Goal: Information Seeking & Learning: Find specific page/section

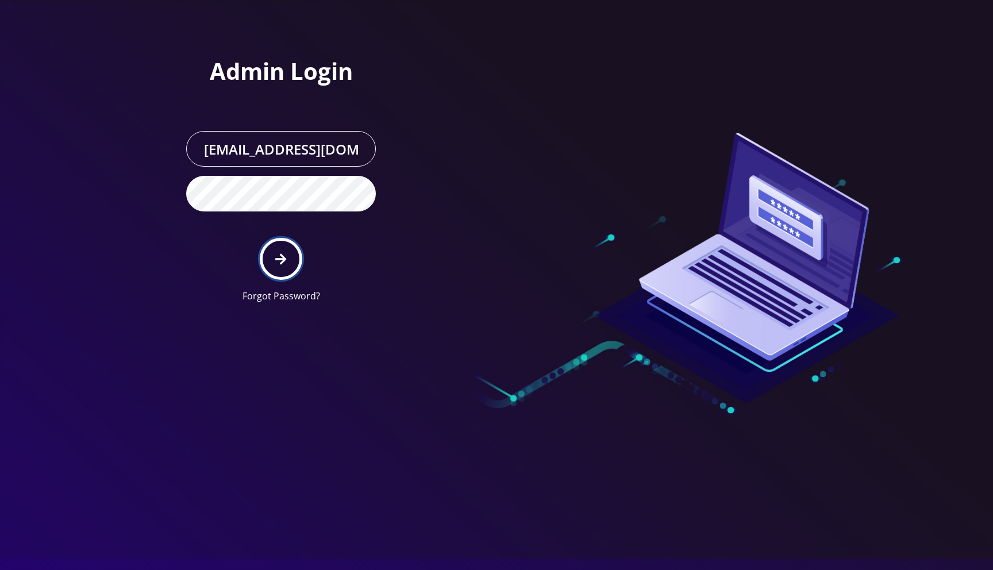
click at [294, 249] on button "submit" at bounding box center [281, 259] width 42 height 42
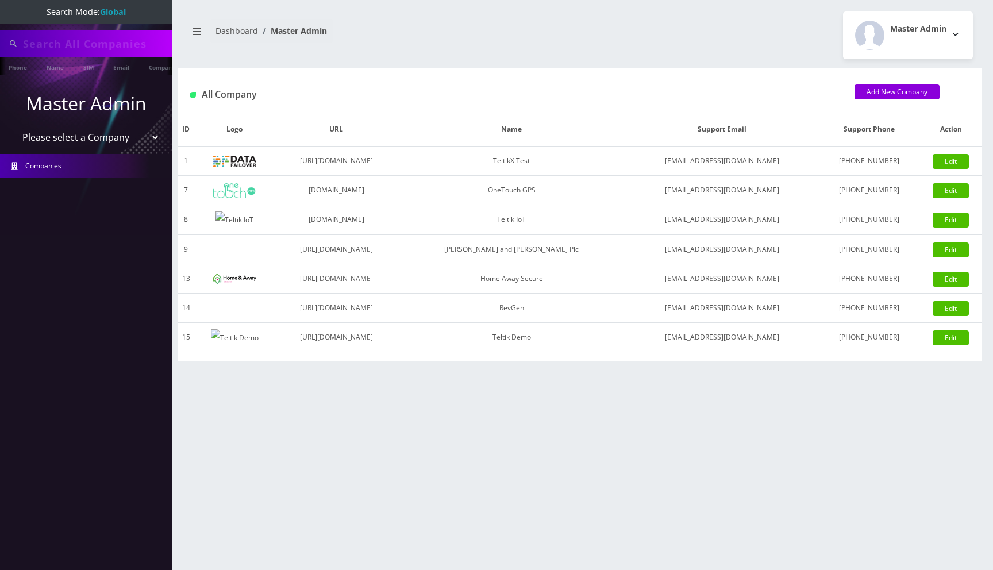
type input "91008790281"
click at [71, 138] on select "Please select a Company TeltikX Test OneTouch GPS Teltik IoT Hale and Serrano P…" at bounding box center [86, 139] width 147 height 22
select select "1"
click at [13, 128] on select "Please select a Company TeltikX Test OneTouch GPS Teltik IoT Hale and Serrano P…" at bounding box center [86, 139] width 147 height 22
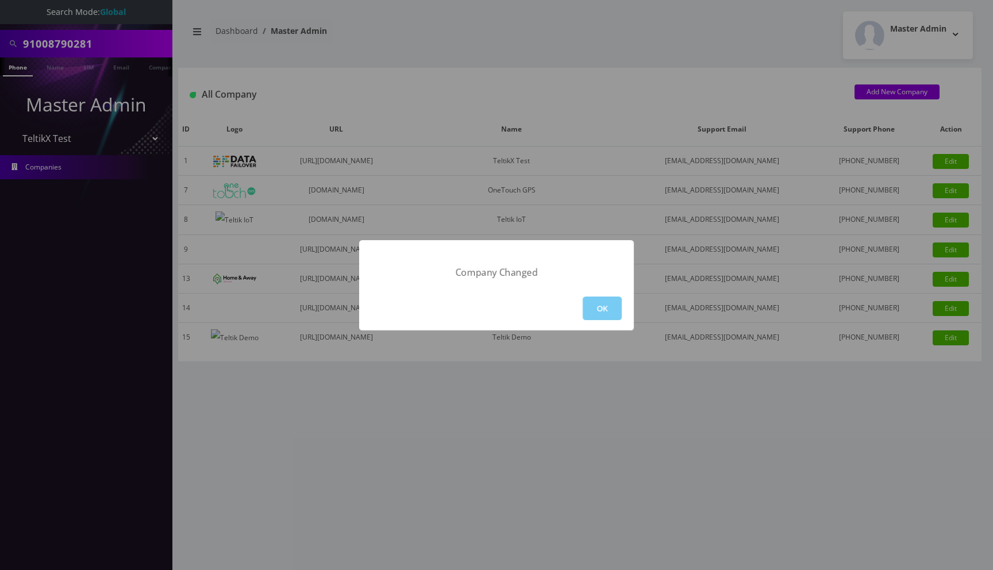
click at [599, 303] on button "OK" at bounding box center [602, 308] width 39 height 24
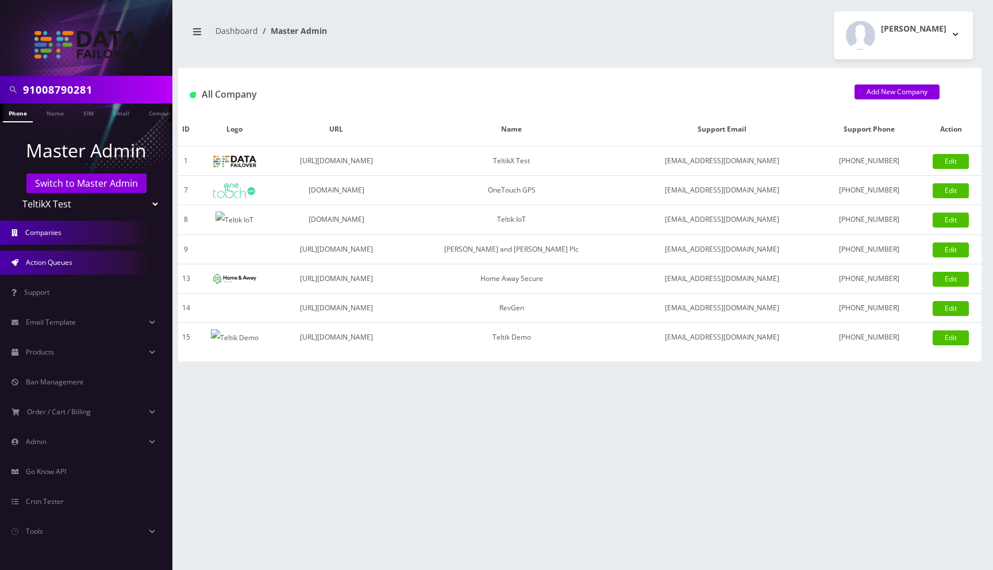
click at [69, 267] on span "Action Queues" at bounding box center [49, 262] width 47 height 10
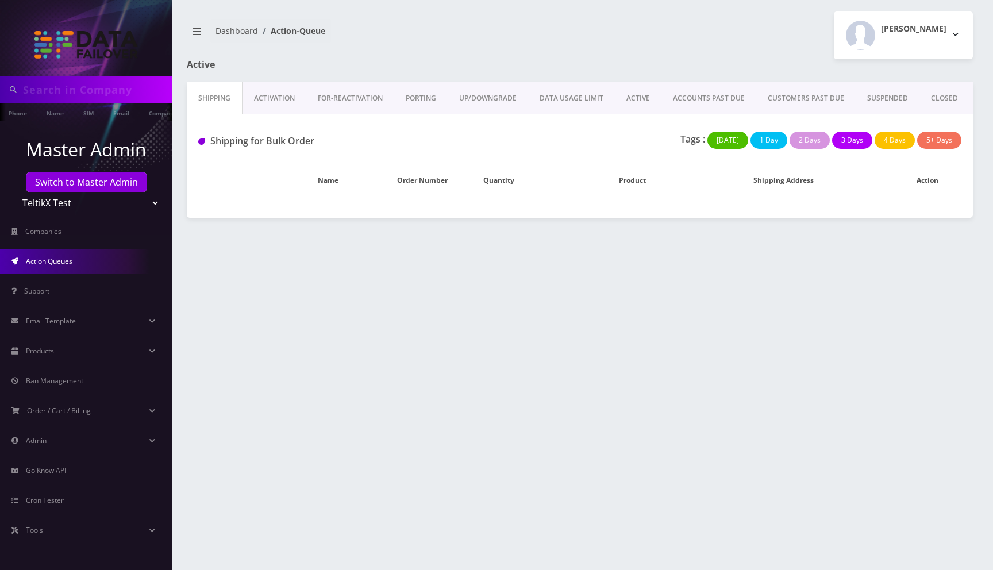
type input "91008790281"
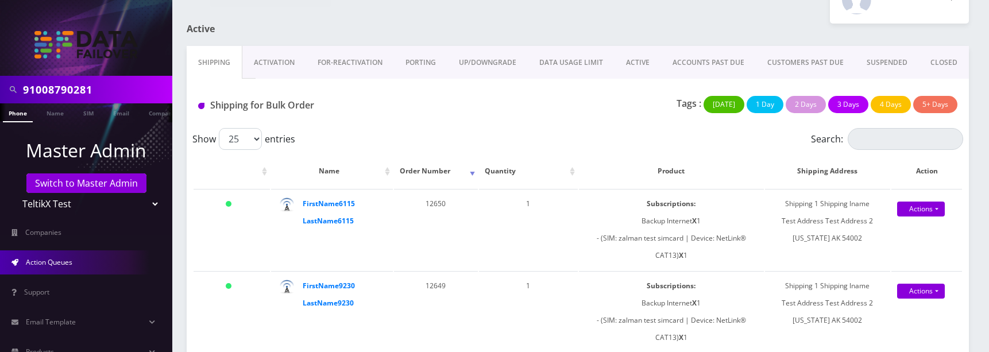
scroll to position [35, 0]
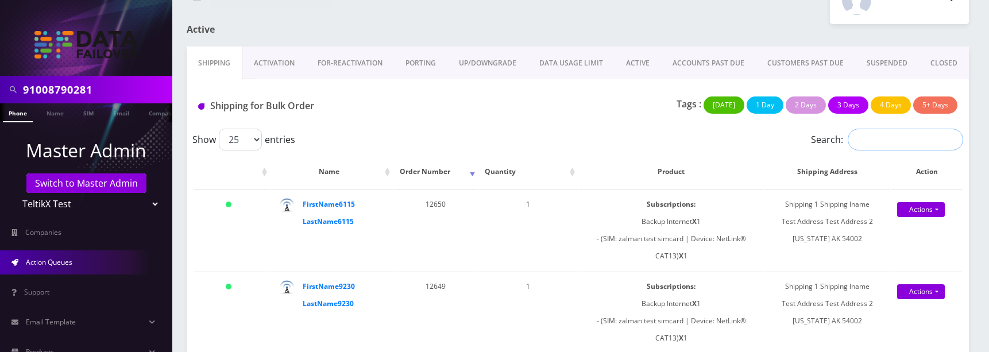
click at [872, 133] on input "Search:" at bounding box center [905, 140] width 115 height 22
type input "First Name"
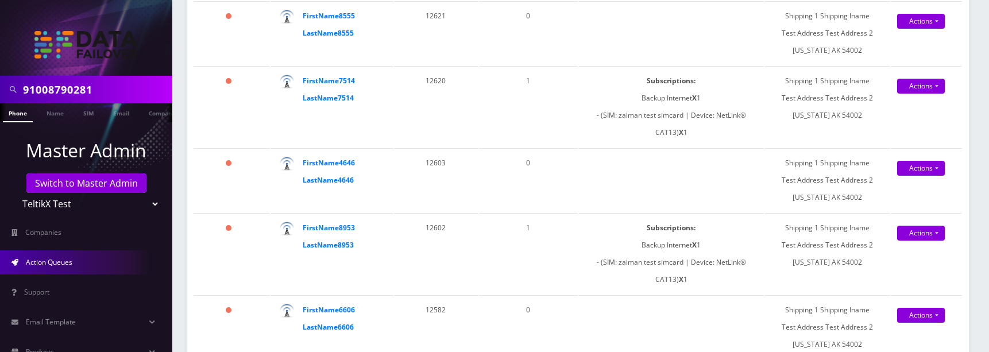
scroll to position [0, 0]
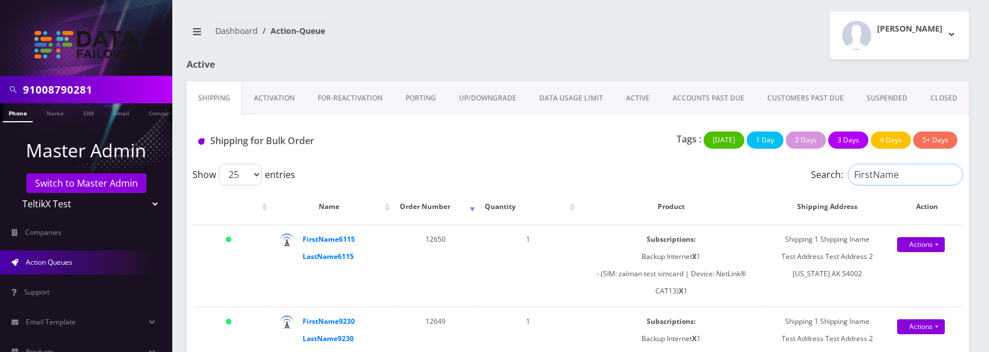
type input "FirstName"
click at [276, 103] on link "Activation" at bounding box center [274, 98] width 64 height 33
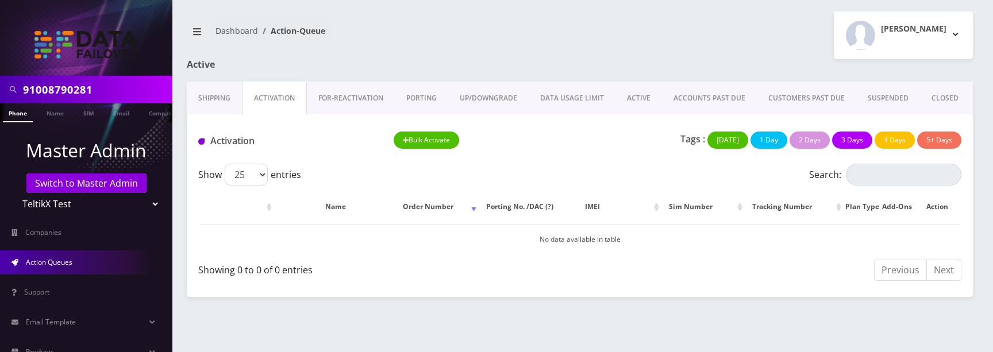
click at [355, 99] on link "FOR-REActivation" at bounding box center [351, 98] width 88 height 33
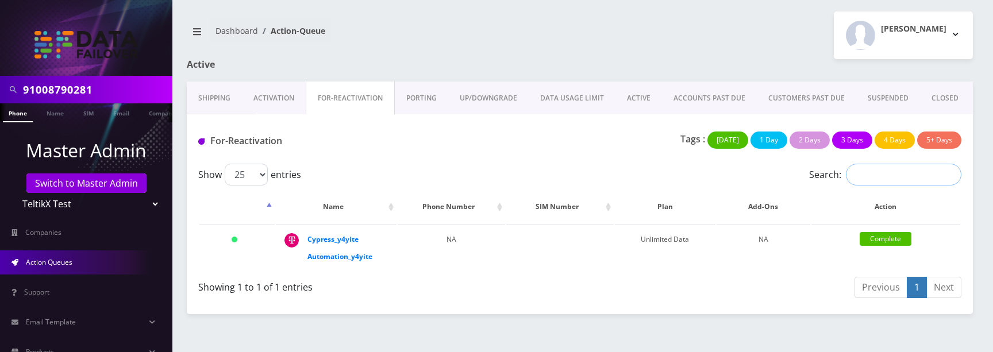
click at [889, 175] on input "Search:" at bounding box center [903, 175] width 115 height 22
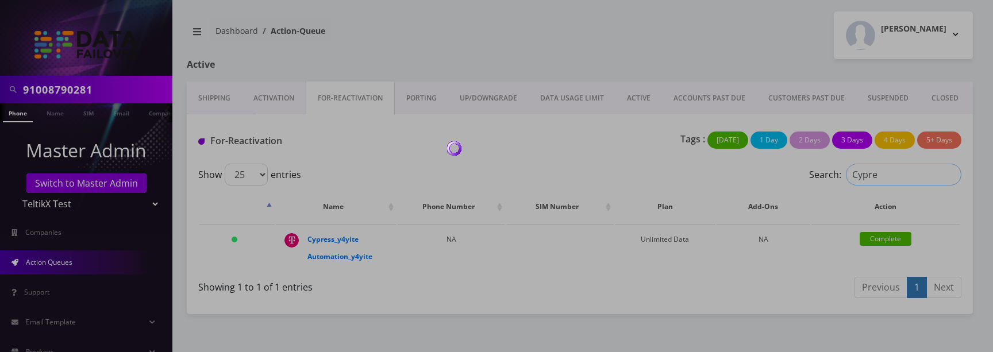
type input "Cypres"
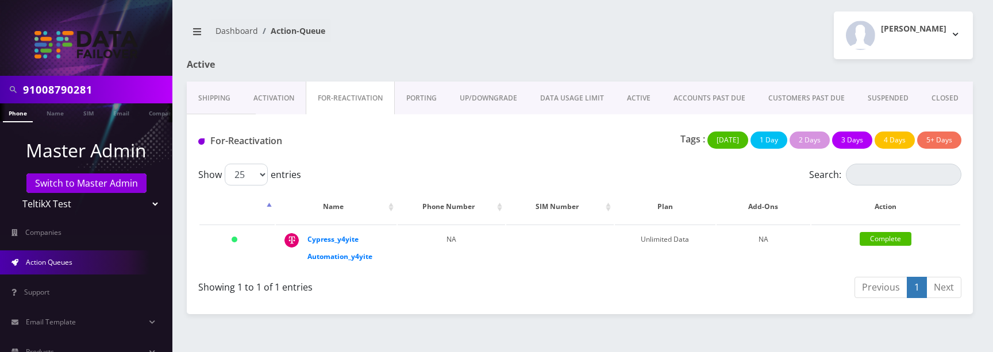
click at [419, 93] on link "PORTING" at bounding box center [421, 98] width 53 height 33
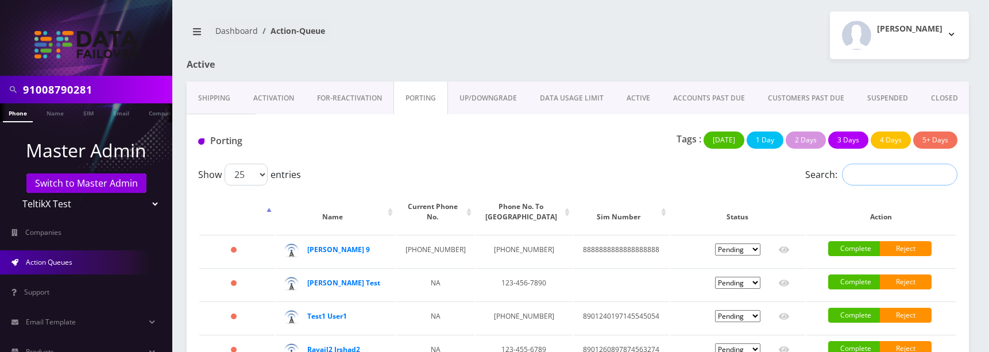
click at [865, 184] on input "Search:" at bounding box center [899, 175] width 115 height 22
type input "Sam"
click at [894, 178] on input "Sam" at bounding box center [899, 175] width 115 height 22
type input "Sort"
drag, startPoint x: 413, startPoint y: 249, endPoint x: 494, endPoint y: 251, distance: 81.6
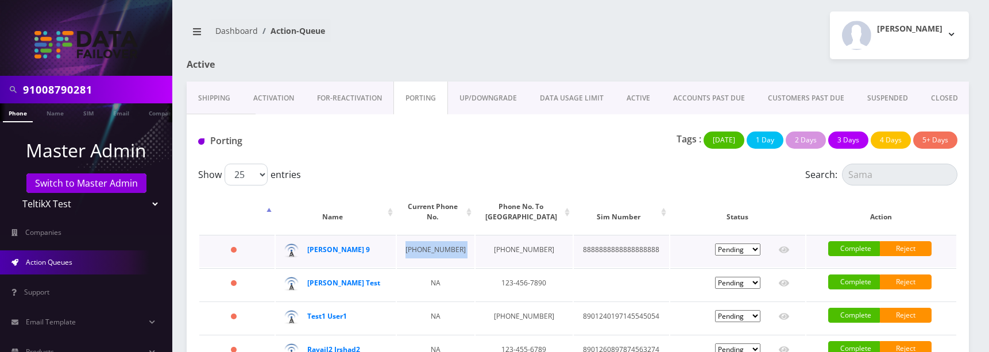
copy td "667-776-6667"
click at [881, 179] on input "Sama" at bounding box center [899, 175] width 115 height 22
paste input "667-776-6667"
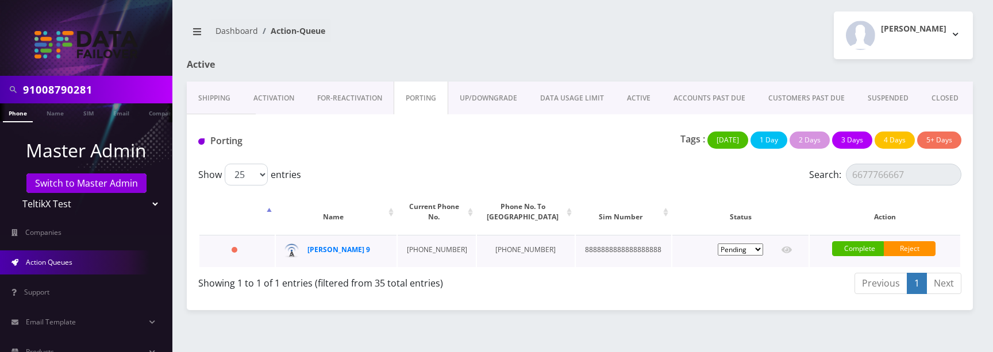
click at [607, 253] on td "8888888888888888888" at bounding box center [624, 251] width 96 height 32
copy td "8888888888888888888"
click at [869, 175] on input "6677766667" at bounding box center [903, 175] width 115 height 22
paste input "8888888888888888888"
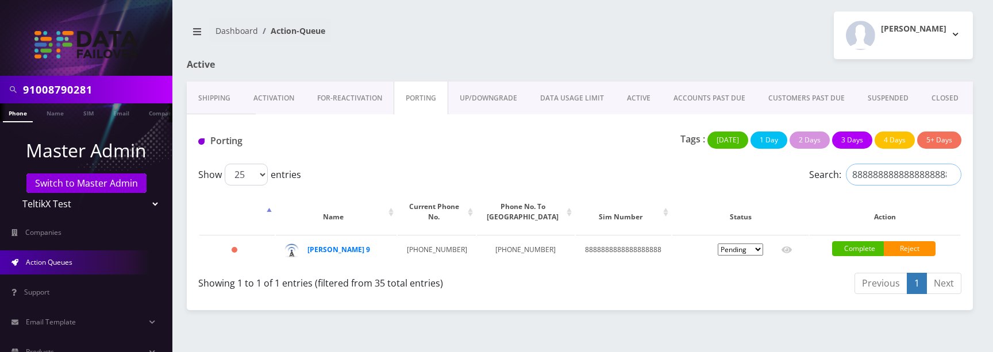
scroll to position [0, 5]
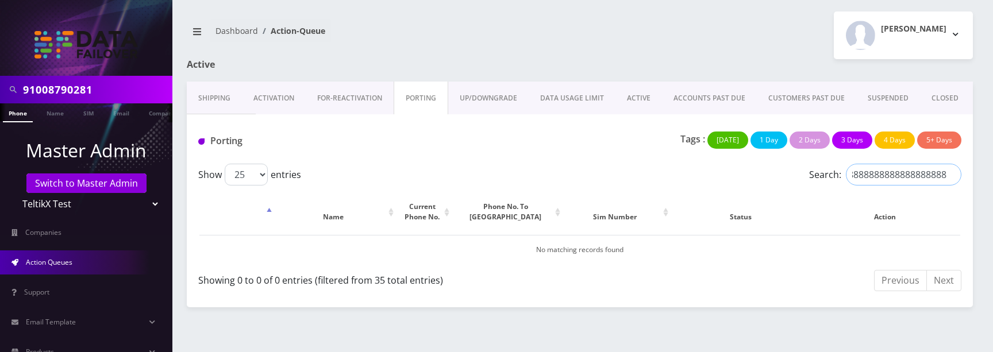
paste input "search"
type input "888888888888888888"
click at [951, 171] on input "888888888888888888" at bounding box center [903, 175] width 115 height 22
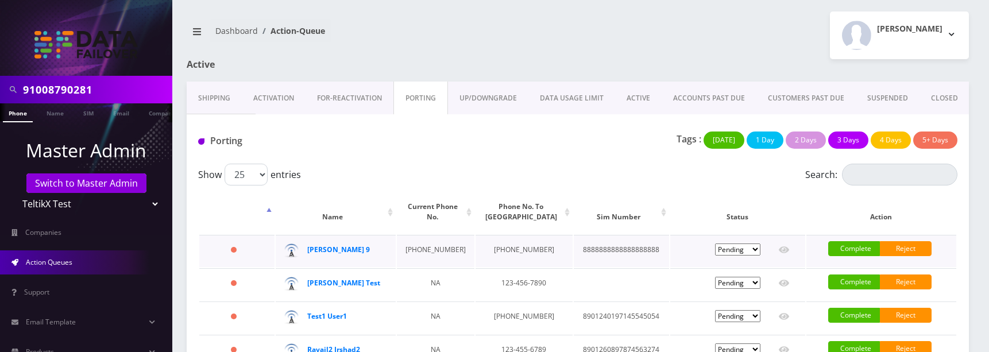
click at [599, 244] on td "8888888888888888888" at bounding box center [621, 251] width 95 height 32
copy td "8888888888888888888"
click at [875, 167] on input "Search:" at bounding box center [899, 175] width 115 height 22
paste input "8888888888888888888"
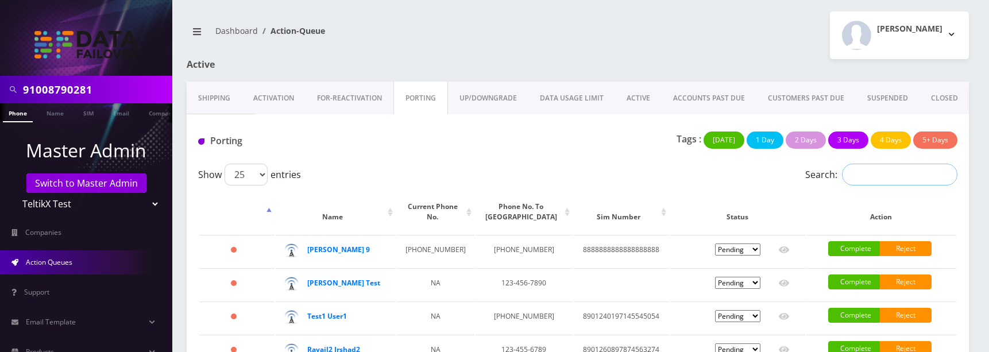
type input "8888888888888888888"
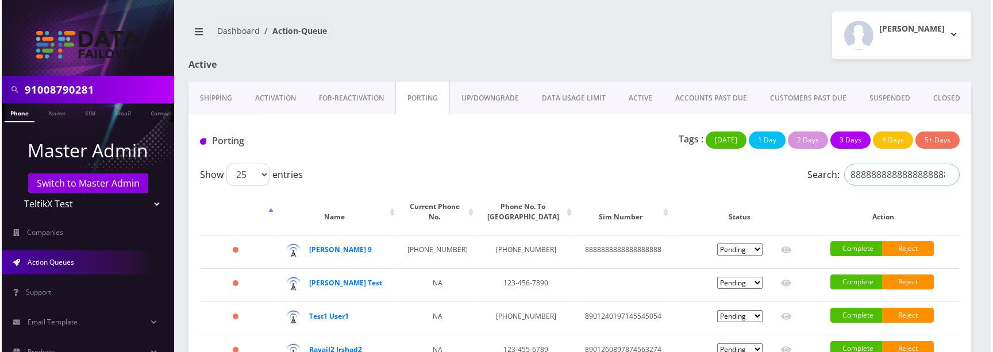
scroll to position [0, 5]
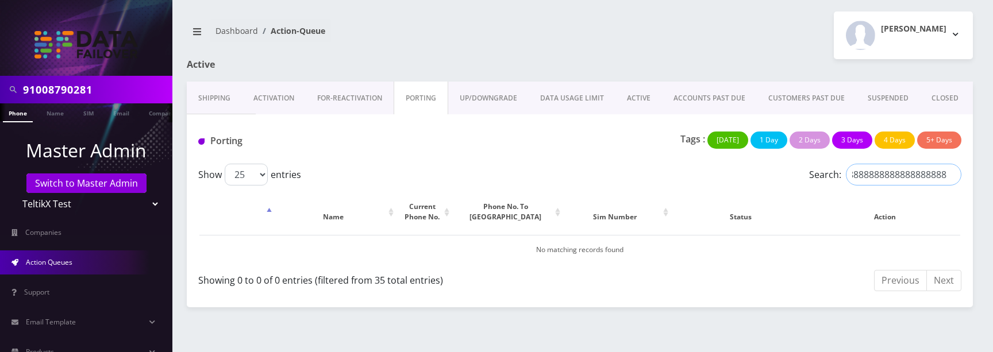
click at [951, 175] on input "8888888888888888888" at bounding box center [903, 175] width 115 height 22
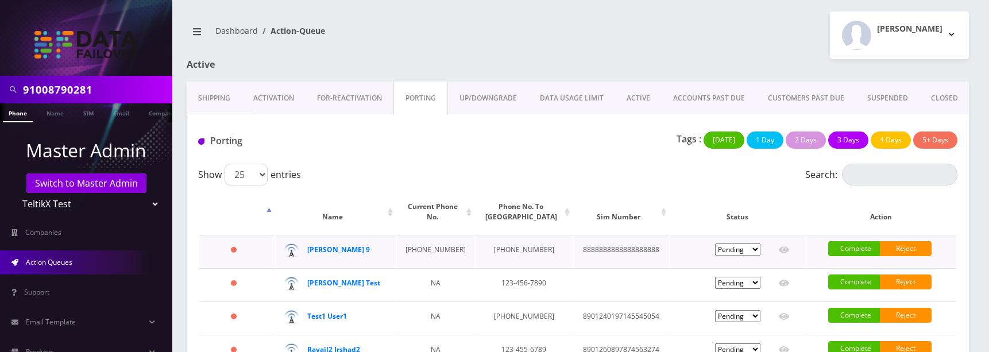
click at [492, 249] on td "667-776-6667" at bounding box center [524, 251] width 97 height 32
copy td "776"
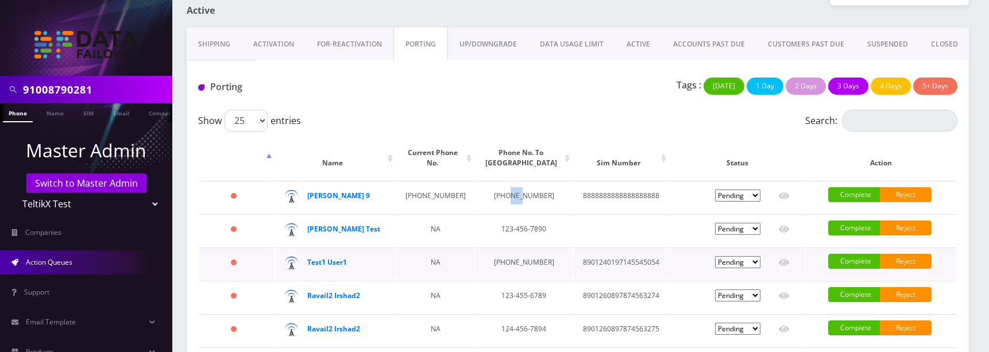
scroll to position [59, 0]
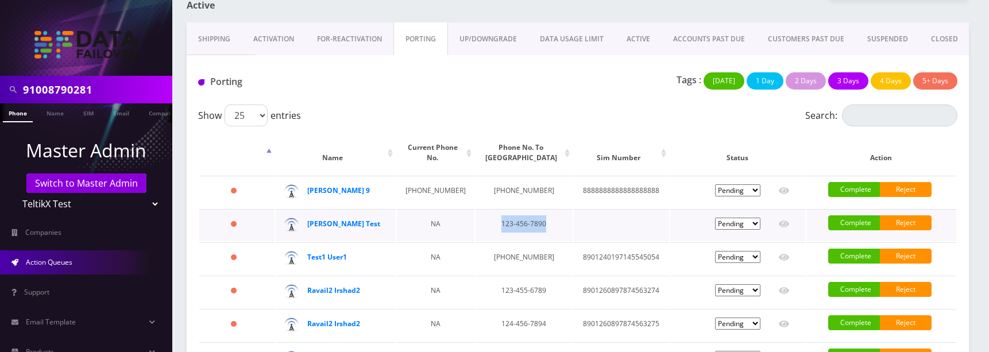
drag, startPoint x: 477, startPoint y: 223, endPoint x: 531, endPoint y: 223, distance: 54.0
click at [532, 223] on tr "1630 days Shlomo Test NA 123-456-7890 Pending Submitted Error Cancelled Do NOT …" at bounding box center [577, 225] width 757 height 32
copy td "123-456-7890"
click at [857, 114] on input "Search:" at bounding box center [899, 116] width 115 height 22
paste input "123-456-7890"
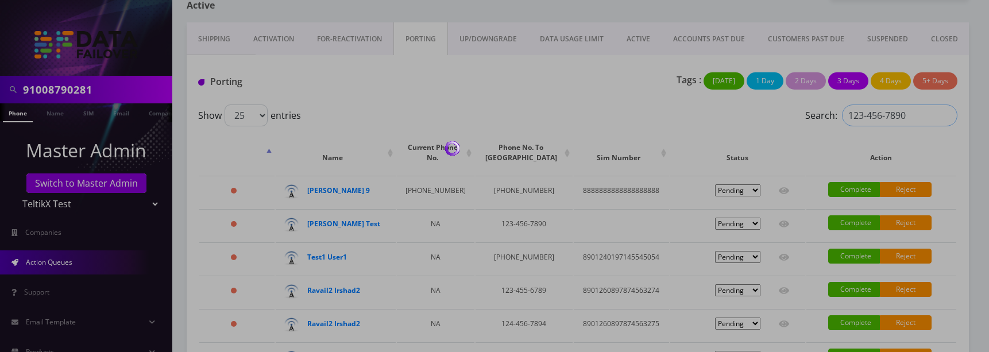
scroll to position [0, 0]
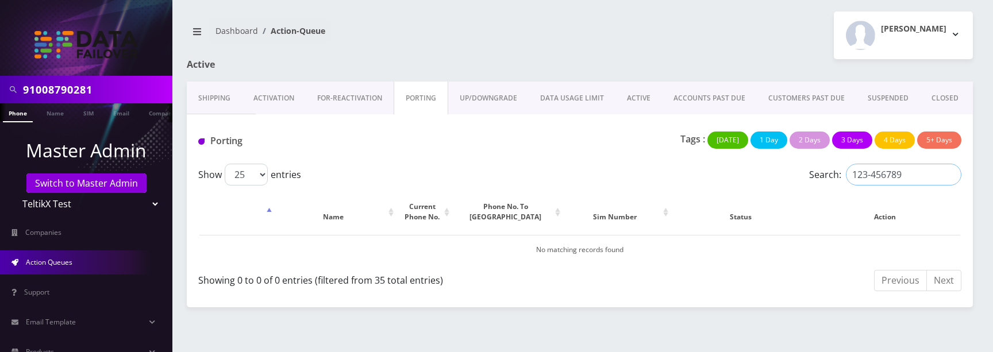
type input "123456789"
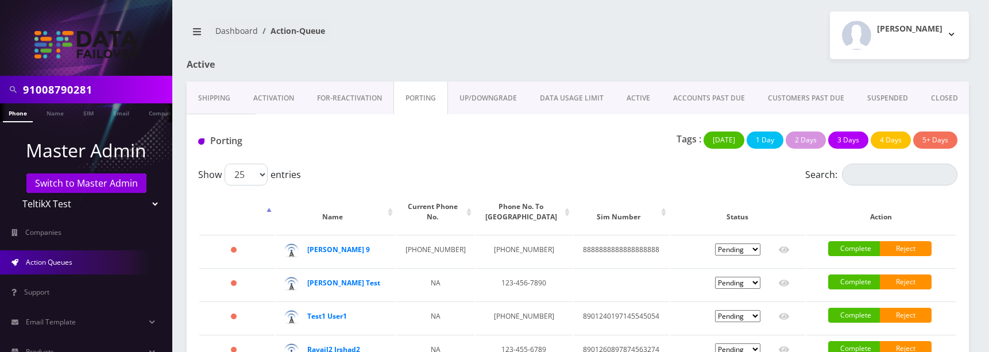
click at [612, 52] on div "Moshe Gorin Logout" at bounding box center [778, 35] width 400 height 48
click at [484, 98] on link "UP/DOWNGRADE" at bounding box center [488, 98] width 80 height 33
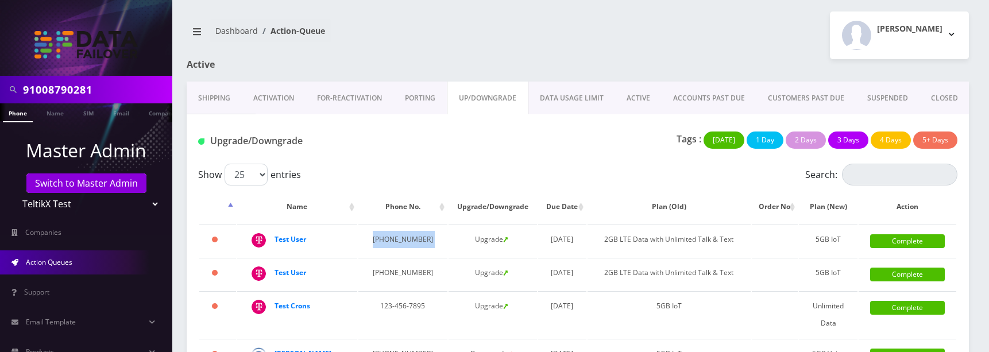
drag, startPoint x: 370, startPoint y: 250, endPoint x: 433, endPoint y: 252, distance: 63.2
click at [433, 252] on tr "2129 days Test User 564-654-5641 Upgrade October 21, 2019 2GB LTE Data with Unl…" at bounding box center [577, 241] width 757 height 32
copy td "564-654-5641"
click at [877, 175] on input "Search:" at bounding box center [899, 175] width 115 height 22
paste input "564-654-5641"
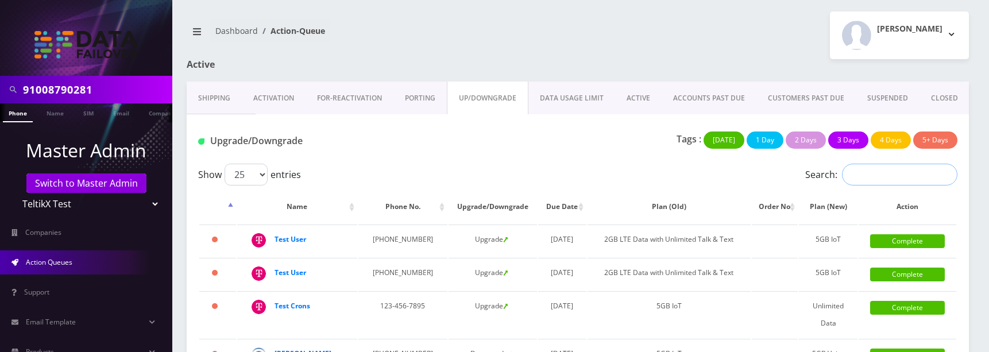
type input "564-654-5641"
click at [551, 97] on link "DATA USAGE LIMIT" at bounding box center [572, 98] width 87 height 33
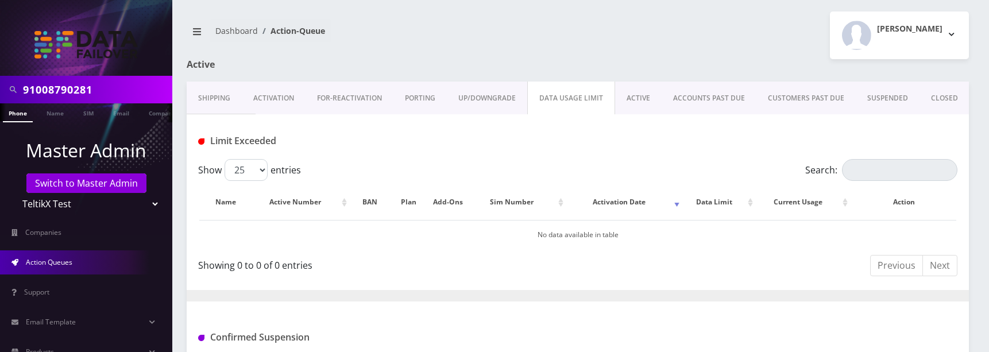
click at [630, 100] on link "ACTIVE" at bounding box center [638, 98] width 47 height 33
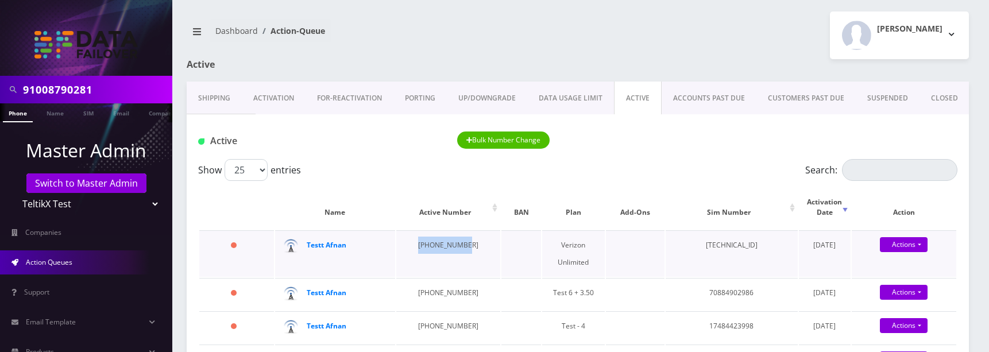
drag, startPoint x: 408, startPoint y: 234, endPoint x: 467, endPoint y: 237, distance: 58.1
click at [467, 237] on td "842-838-6992" at bounding box center [448, 253] width 105 height 47
copy td "842-838-6992"
click at [866, 171] on input "Search:" at bounding box center [899, 170] width 115 height 22
paste input "842-838-6992"
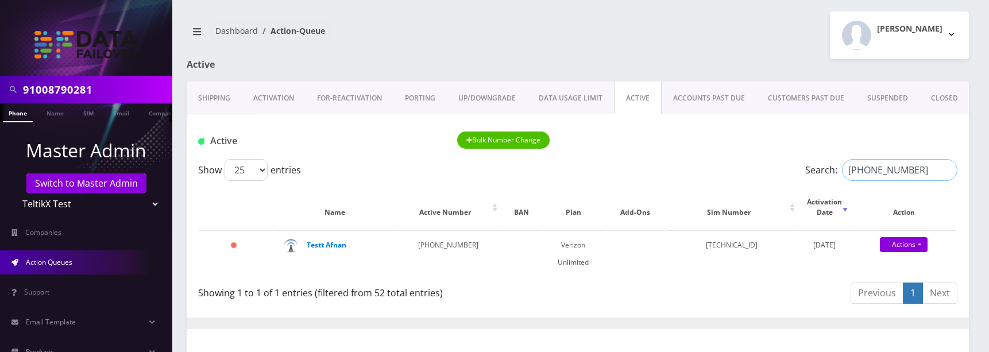
type input "842-838-6992"
click at [701, 104] on link "ACCOUNTS PAST DUE" at bounding box center [709, 98] width 95 height 33
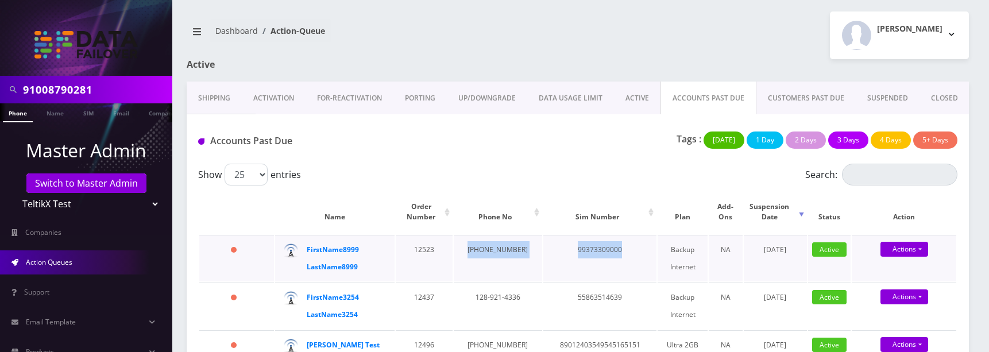
drag, startPoint x: 476, startPoint y: 249, endPoint x: 515, endPoint y: 267, distance: 43.2
click at [515, 267] on tr "22 days FirstName8999 LastName8999 12523 303-664-1194 99373309000 Backup Intern…" at bounding box center [577, 258] width 757 height 47
copy tr "303-664-1194 99373309000"
click at [576, 250] on td "99373309000" at bounding box center [599, 258] width 113 height 47
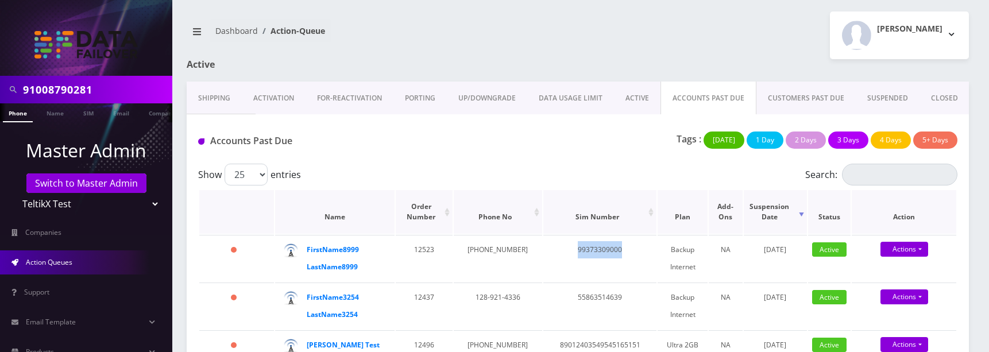
copy td "99373309000"
click at [860, 180] on input "Search:" at bounding box center [899, 175] width 115 height 22
paste input "99373309000"
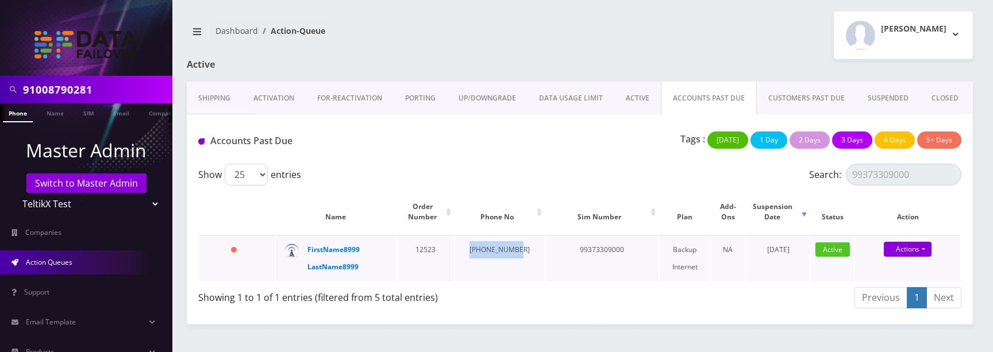
drag, startPoint x: 471, startPoint y: 248, endPoint x: 502, endPoint y: 265, distance: 34.7
click at [498, 265] on td "303-664-1194" at bounding box center [499, 258] width 89 height 47
copy td "303-664-1194"
click at [926, 173] on input "99373309000" at bounding box center [903, 175] width 115 height 22
paste input "303-664-1194"
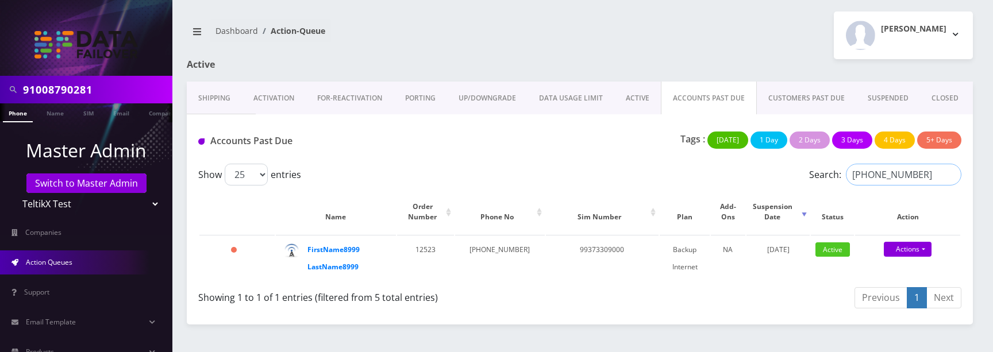
type input "303-664-1194"
click at [784, 102] on link "CUSTOMERS PAST DUE" at bounding box center [806, 98] width 99 height 33
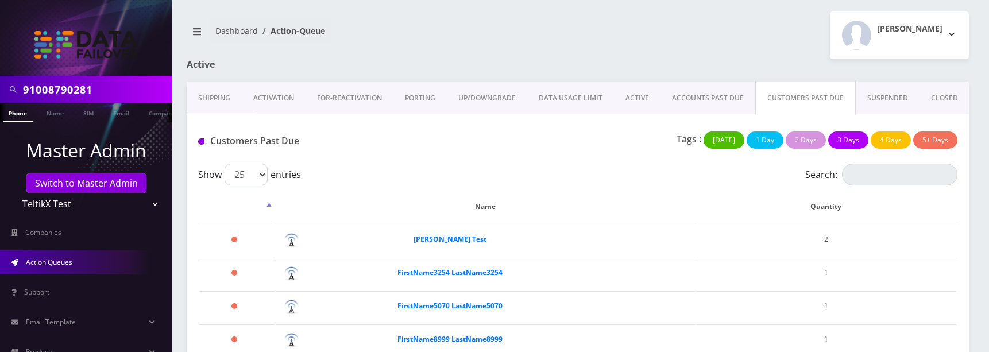
click at [877, 99] on link "SUSPENDED" at bounding box center [888, 98] width 64 height 33
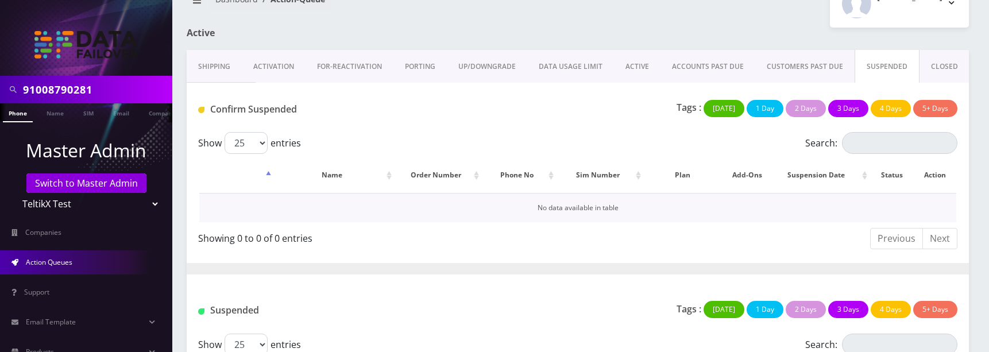
scroll to position [44, 0]
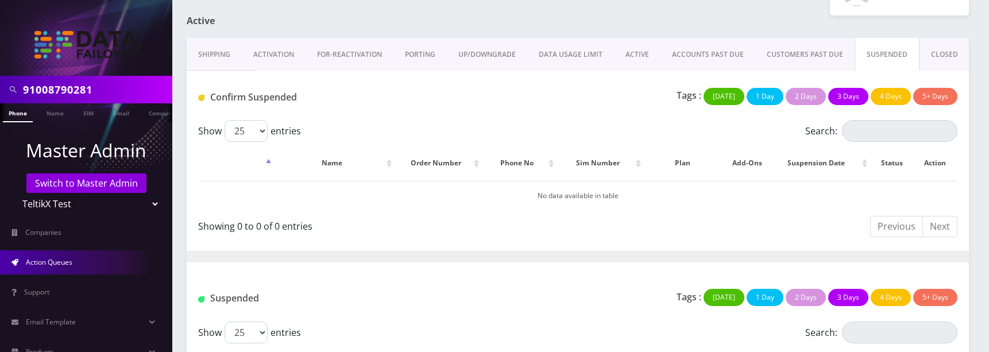
click at [947, 52] on link "CLOSED" at bounding box center [945, 54] width 50 height 33
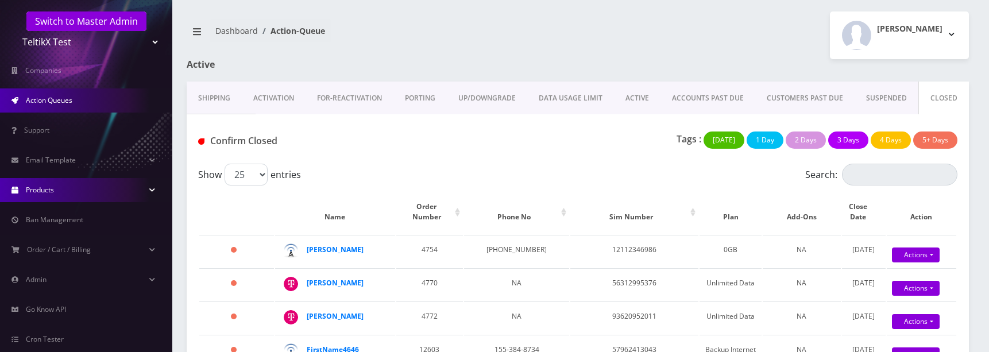
scroll to position [160, 0]
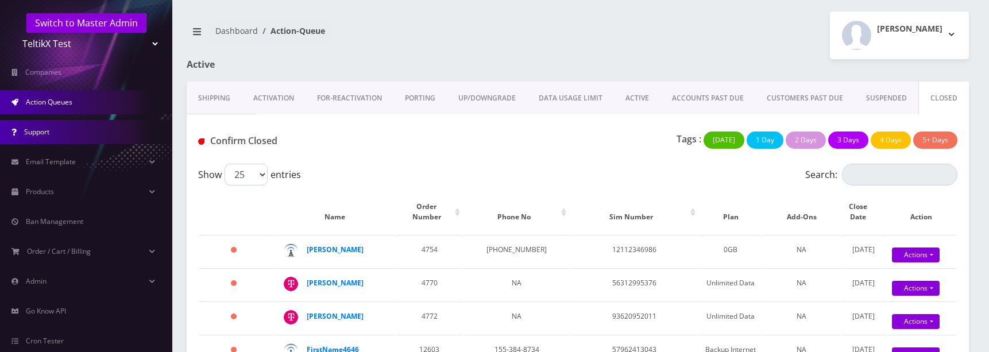
click at [66, 137] on link "Support" at bounding box center [86, 132] width 172 height 24
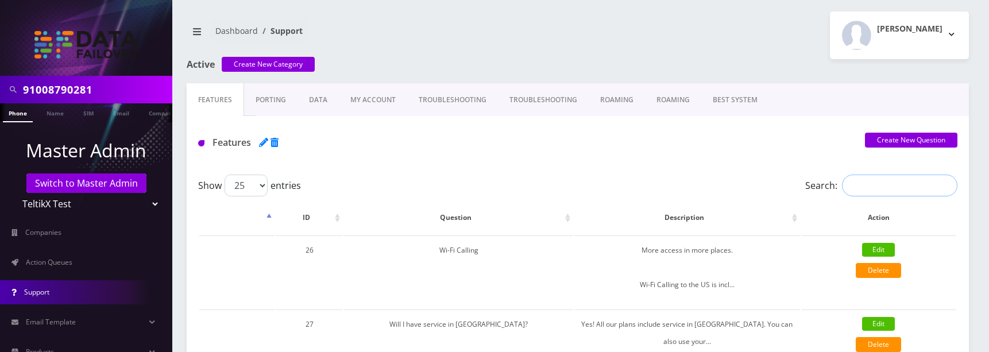
click at [901, 191] on input "Search:" at bounding box center [899, 186] width 115 height 22
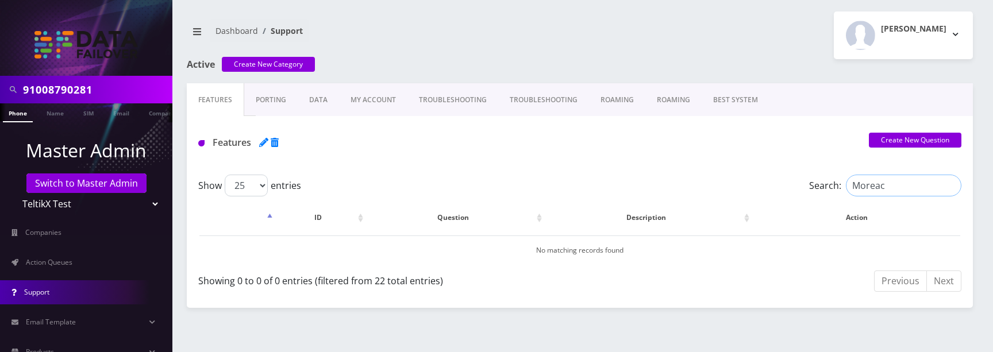
click at [877, 188] on input "Moreac" at bounding box center [903, 186] width 115 height 22
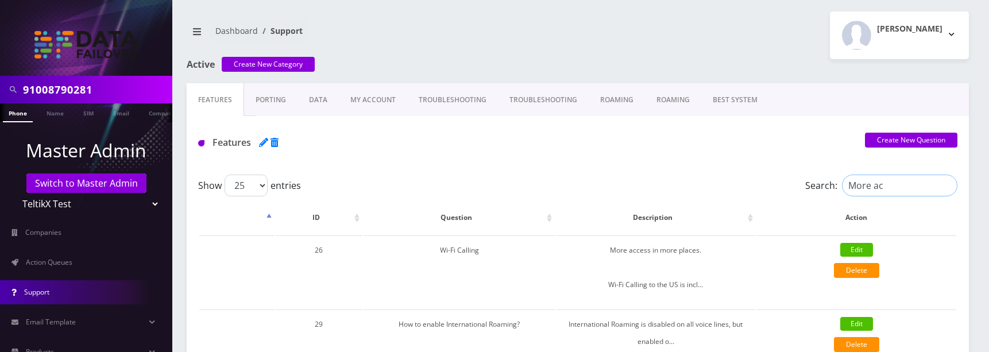
type input "More ac"
click at [244, 93] on link "Porting" at bounding box center [215, 99] width 57 height 33
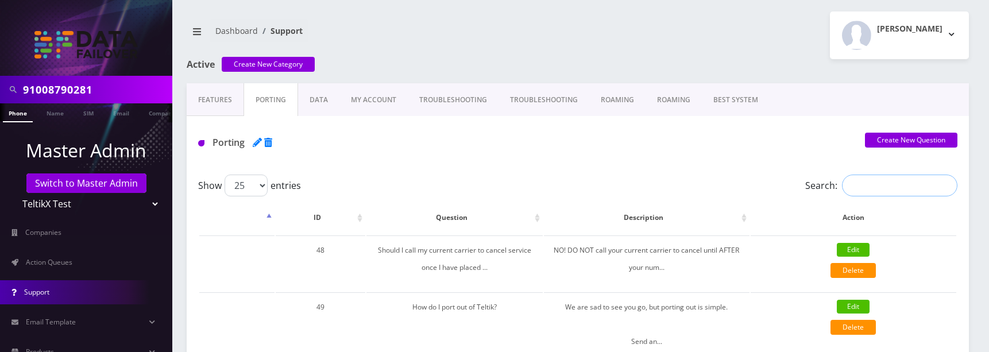
click at [893, 187] on input "Search:" at bounding box center [899, 186] width 115 height 22
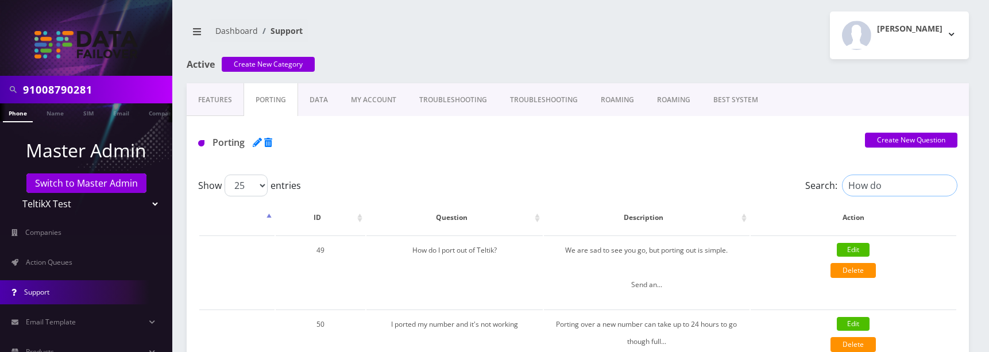
type input "How do"
click at [244, 93] on link "Data" at bounding box center [215, 99] width 57 height 33
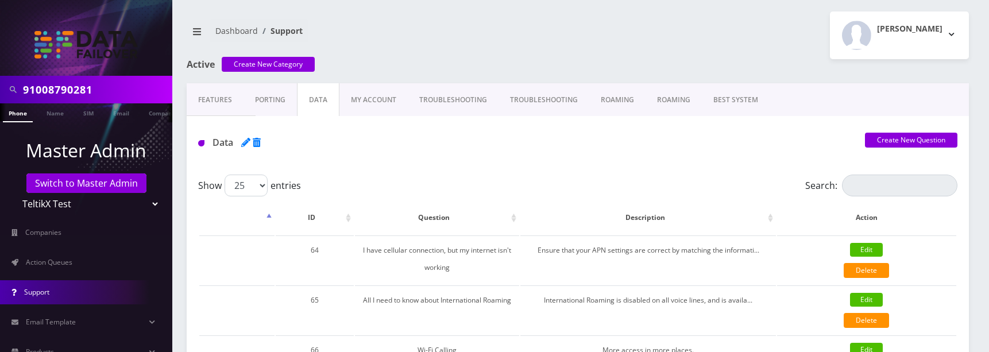
click at [244, 92] on link "My Account" at bounding box center [215, 99] width 57 height 33
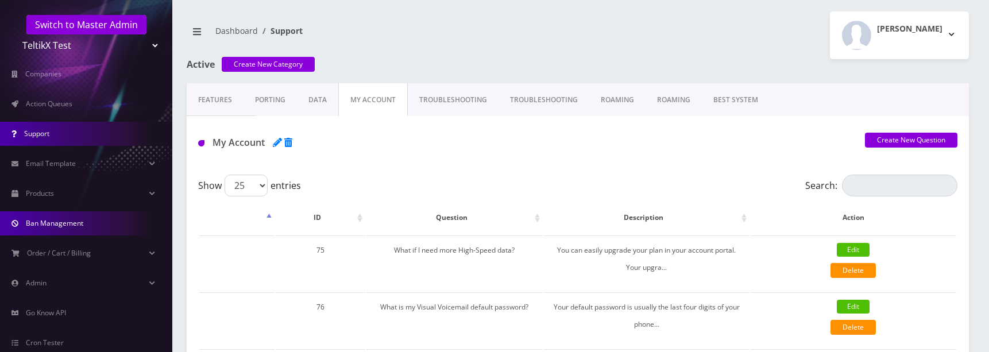
scroll to position [157, 0]
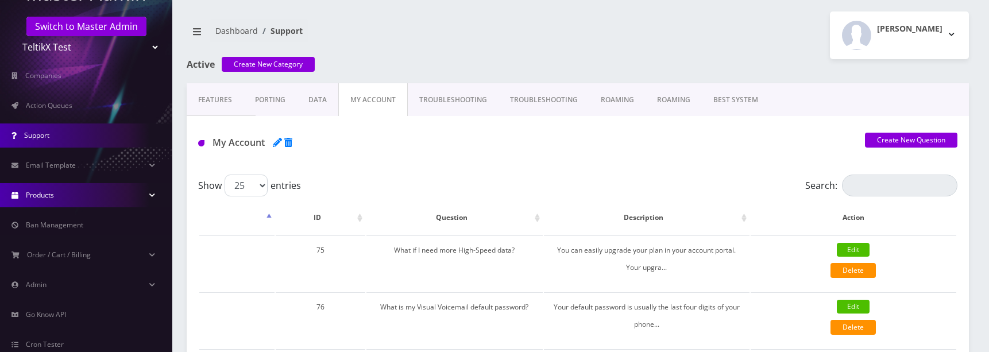
click at [49, 201] on link "Products" at bounding box center [86, 195] width 172 height 24
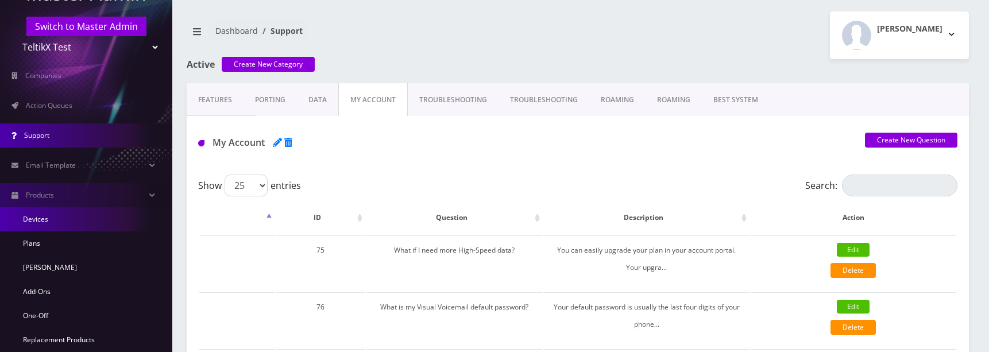
click at [46, 221] on link "Devices" at bounding box center [86, 219] width 172 height 24
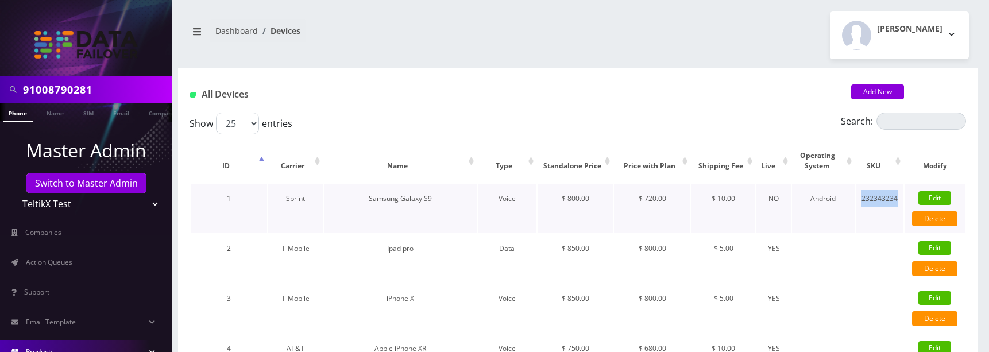
drag, startPoint x: 859, startPoint y: 198, endPoint x: 900, endPoint y: 192, distance: 40.5
click at [899, 198] on td "232343234" at bounding box center [880, 208] width 48 height 49
copy td "232343234"
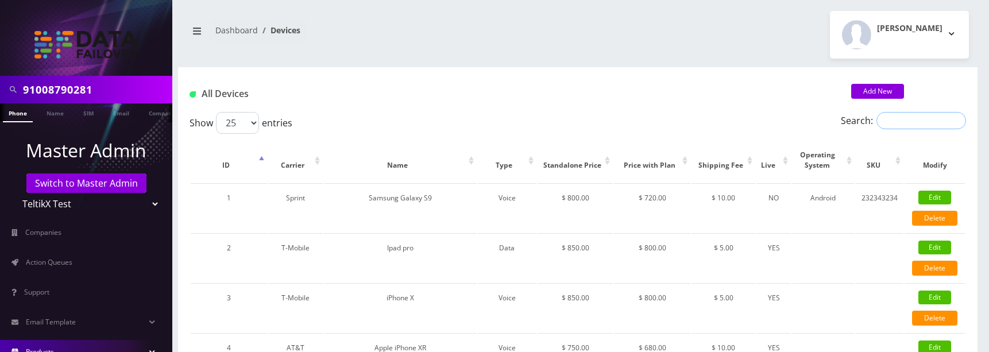
click at [903, 119] on input "Search:" at bounding box center [922, 120] width 90 height 17
paste input "232343234"
type input "232343234"
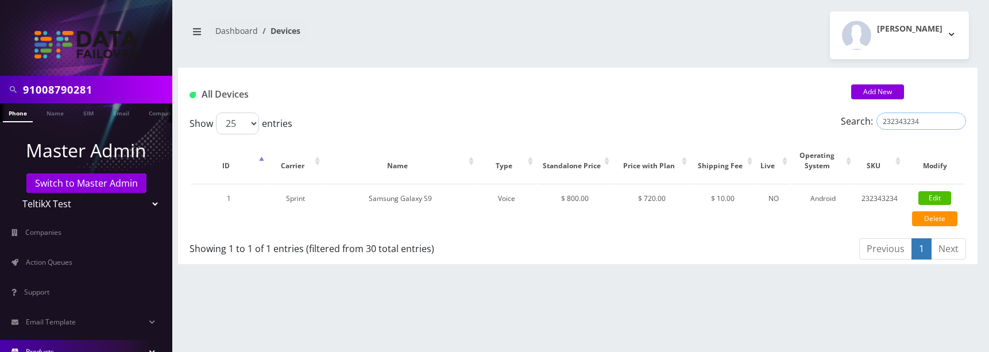
scroll to position [0, 0]
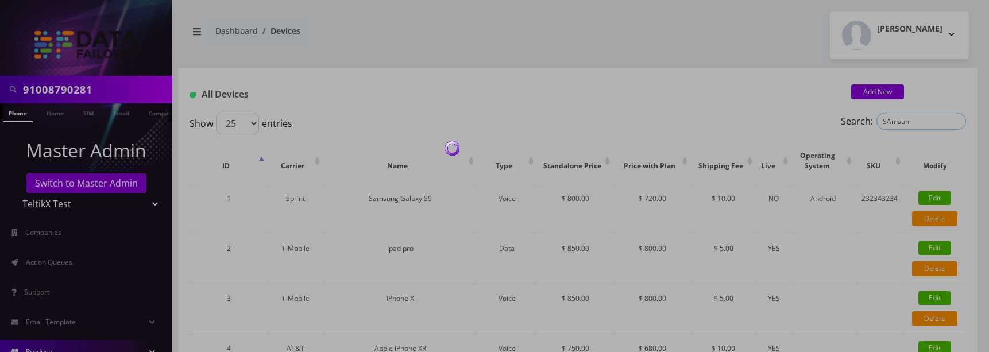
type input "SAmsung"
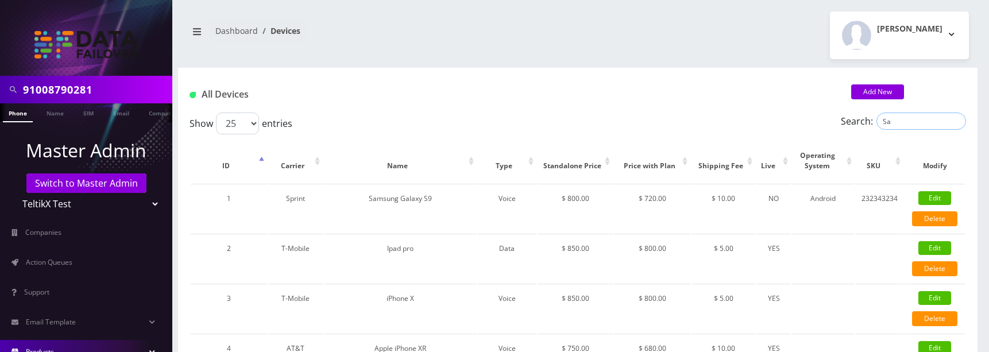
type input "S"
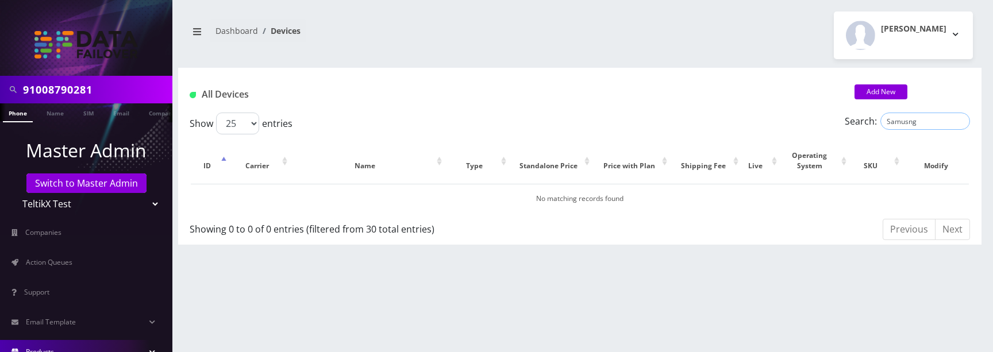
type input "Samusng"
drag, startPoint x: 915, startPoint y: 118, endPoint x: 920, endPoint y: 121, distance: 5.9
click at [915, 118] on input "Samusng" at bounding box center [925, 121] width 90 height 17
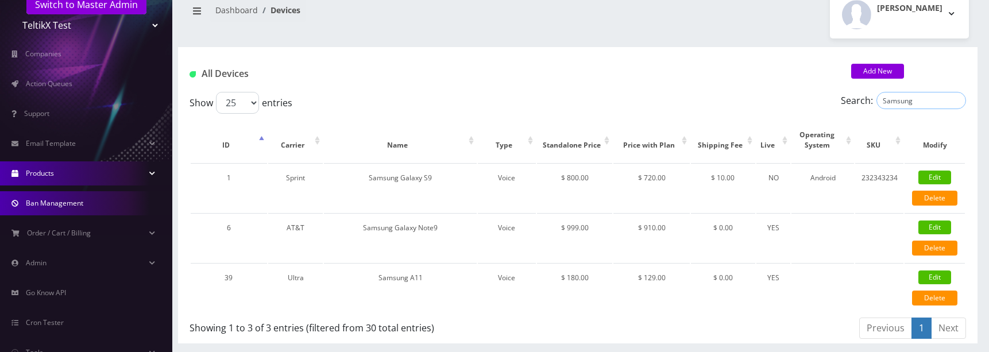
scroll to position [179, 0]
type input "Samsung"
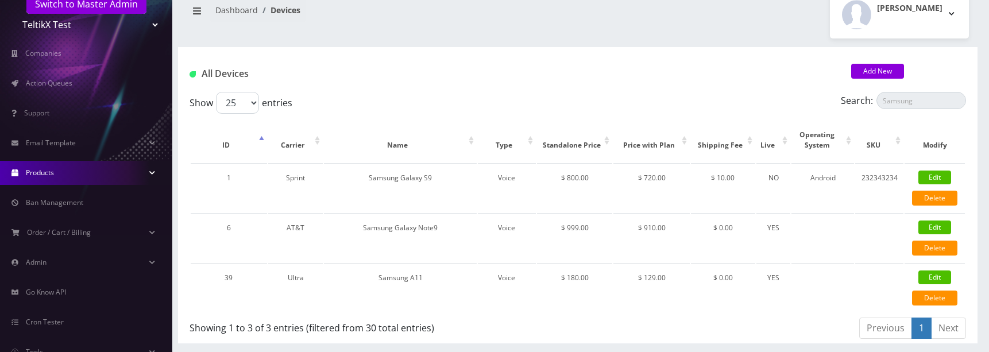
click at [70, 176] on link "Products" at bounding box center [86, 173] width 172 height 24
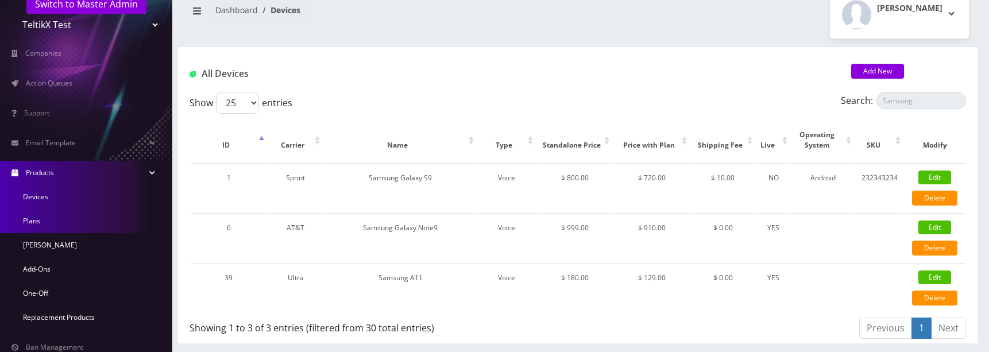
click at [47, 222] on link "Plans" at bounding box center [86, 221] width 172 height 24
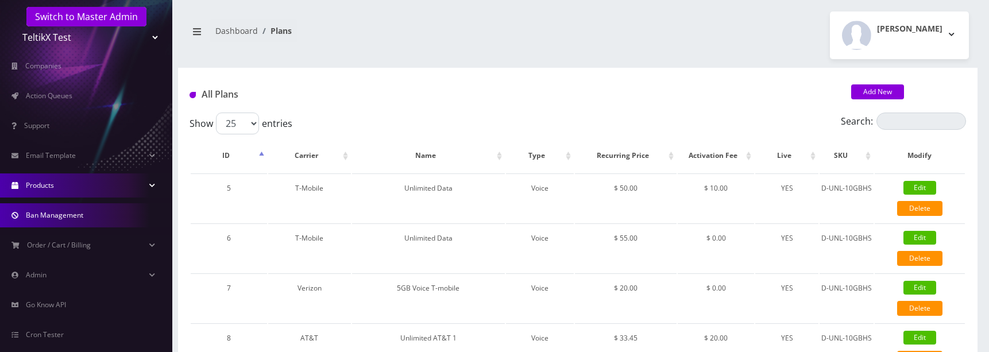
scroll to position [168, 0]
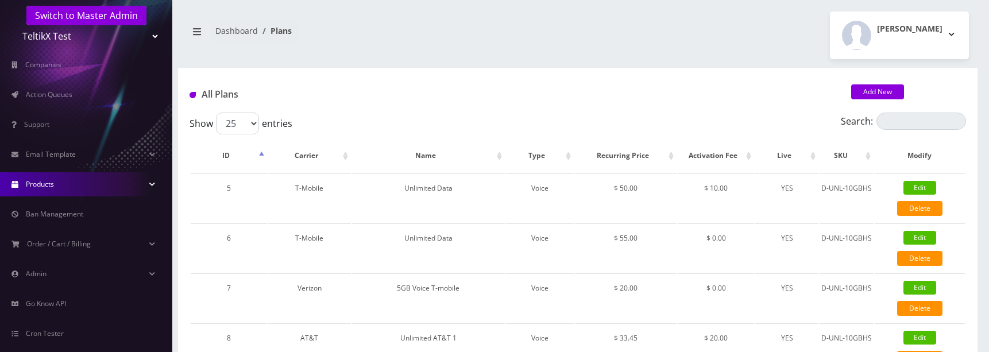
click at [75, 188] on link "Products" at bounding box center [86, 184] width 172 height 24
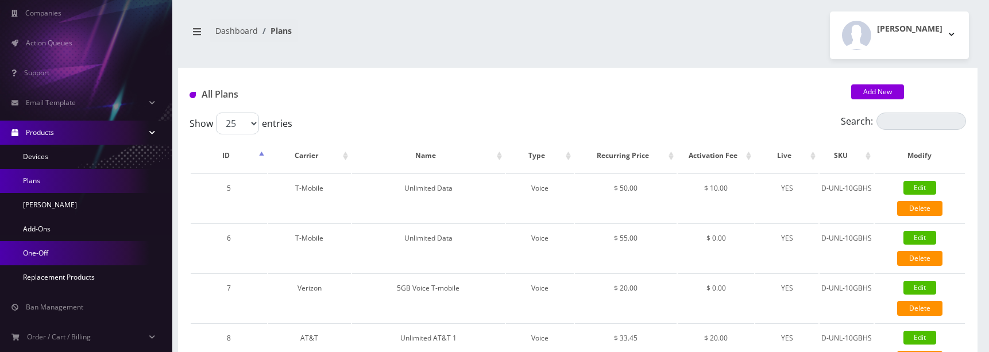
scroll to position [253, 0]
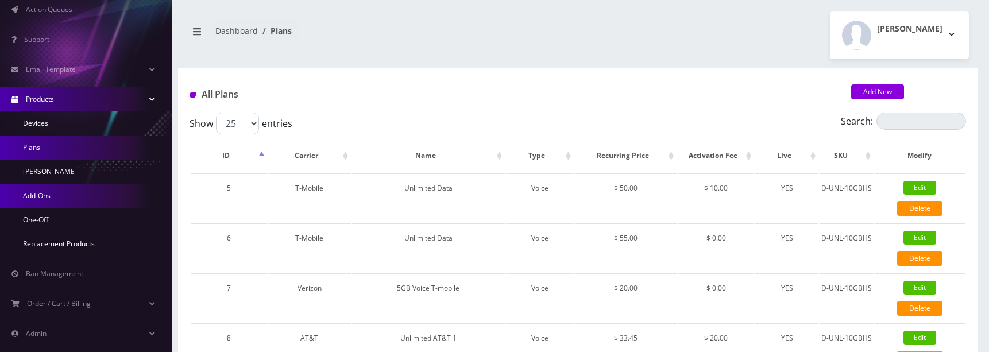
drag, startPoint x: 49, startPoint y: 177, endPoint x: 153, endPoint y: 201, distance: 106.8
click at [49, 177] on link "[PERSON_NAME]" at bounding box center [86, 172] width 172 height 24
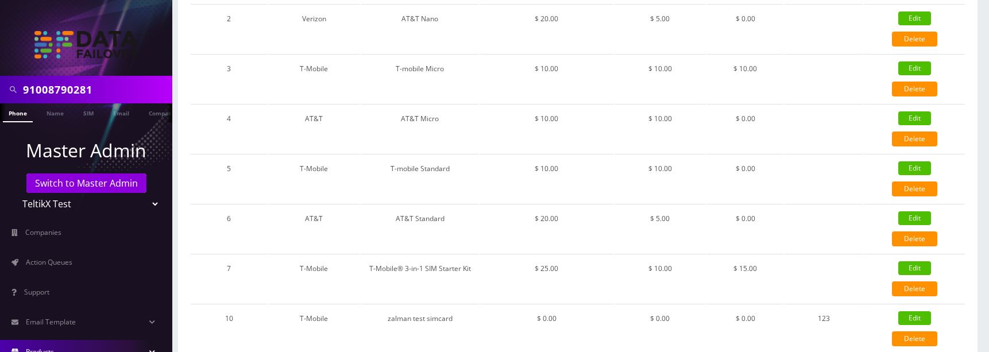
scroll to position [221, 0]
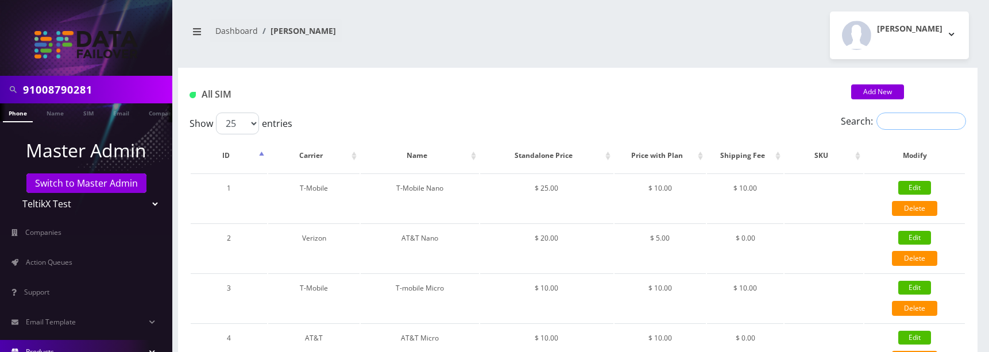
click at [912, 122] on input "Search:" at bounding box center [922, 121] width 90 height 17
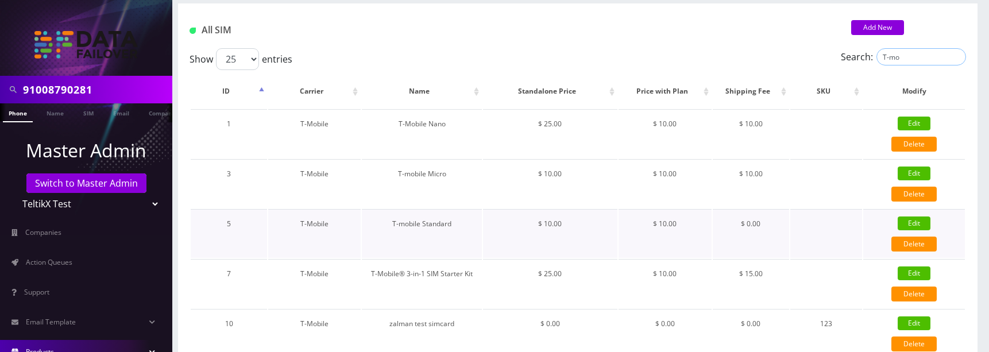
scroll to position [65, 0]
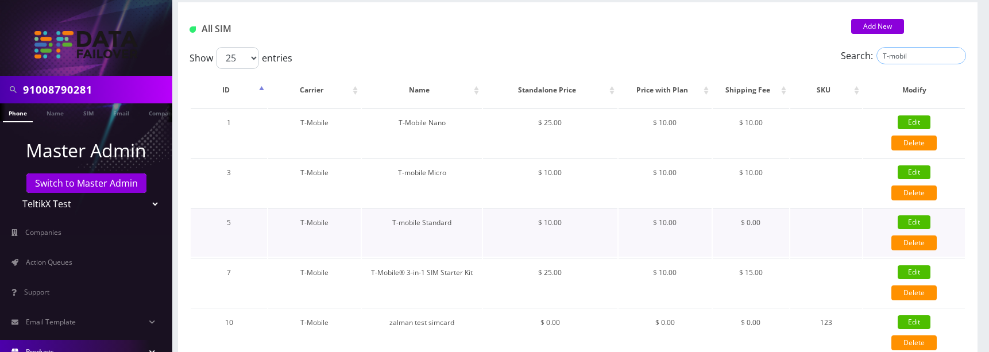
type input "T-mobile"
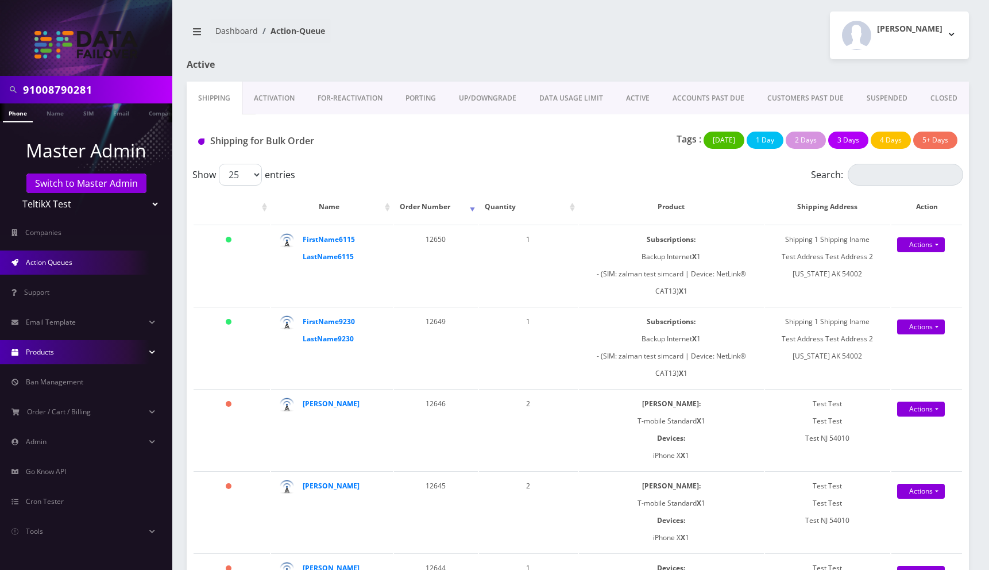
click at [73, 348] on link "Products" at bounding box center [86, 352] width 172 height 24
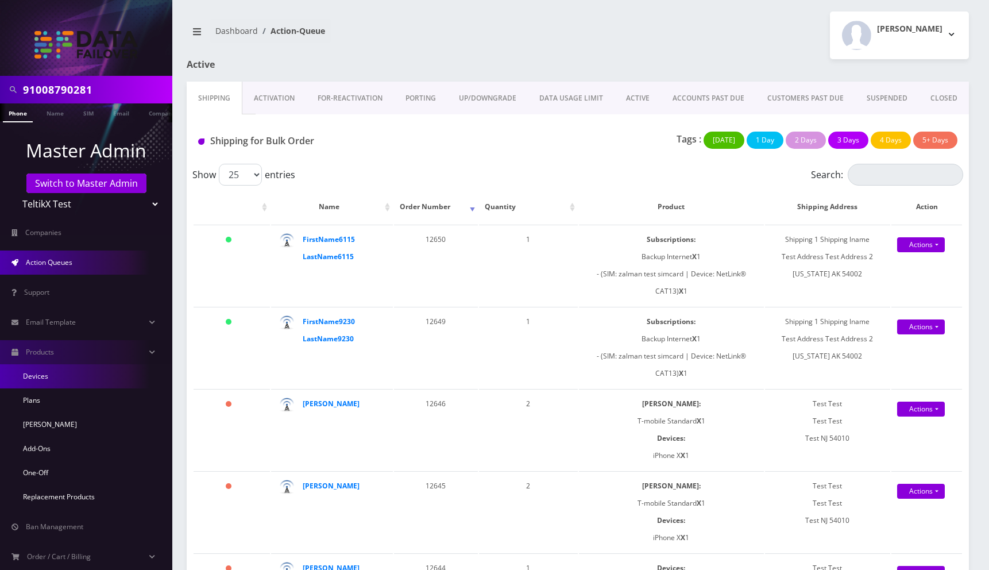
click at [57, 373] on link "Devices" at bounding box center [86, 376] width 172 height 24
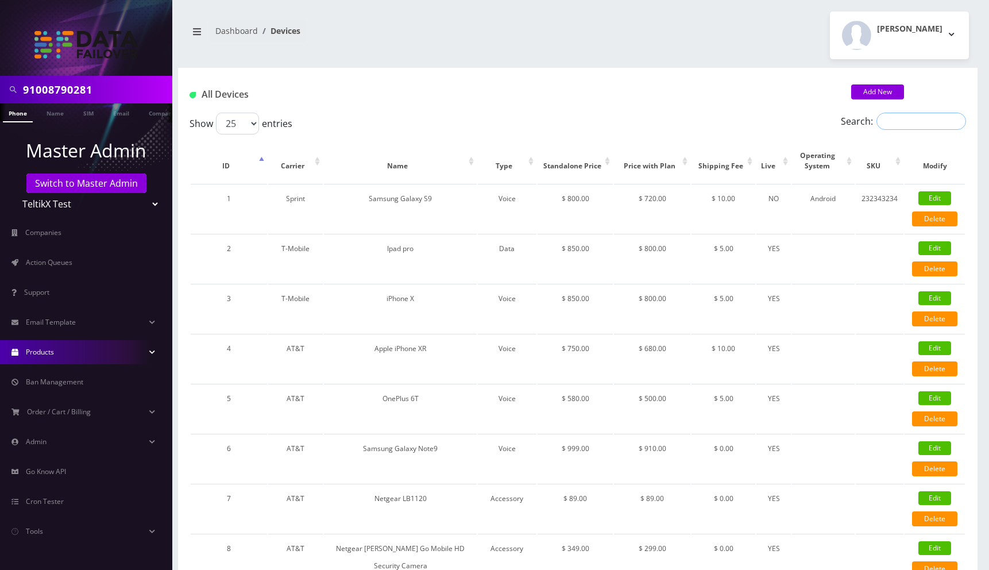
click at [904, 123] on input "Search:" at bounding box center [922, 121] width 90 height 17
type input "[GEOGRAPHIC_DATA]"
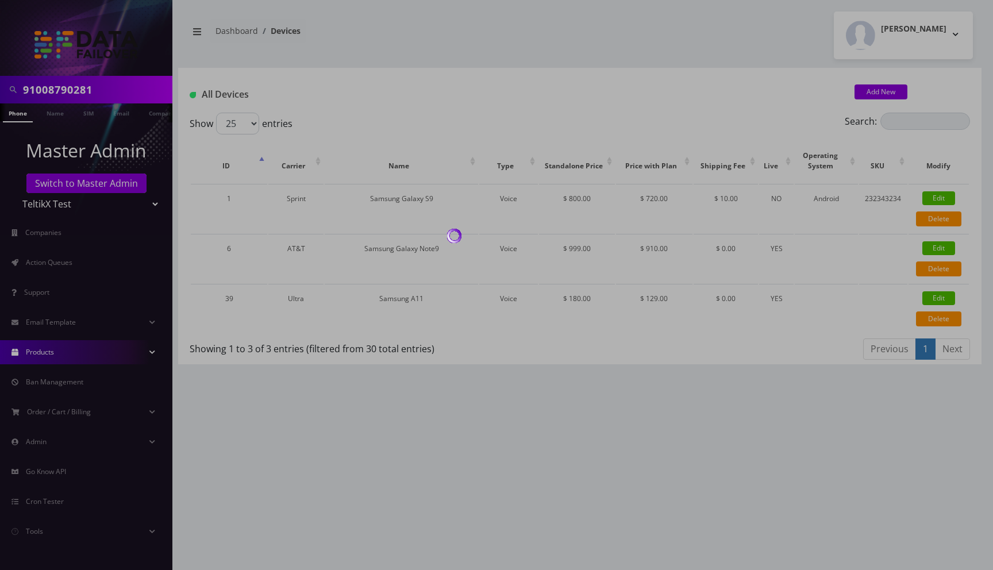
click at [60, 350] on body "91008790281 Phone Name SIM Email Company Customer Master Admin Switch to Master…" at bounding box center [496, 285] width 993 height 570
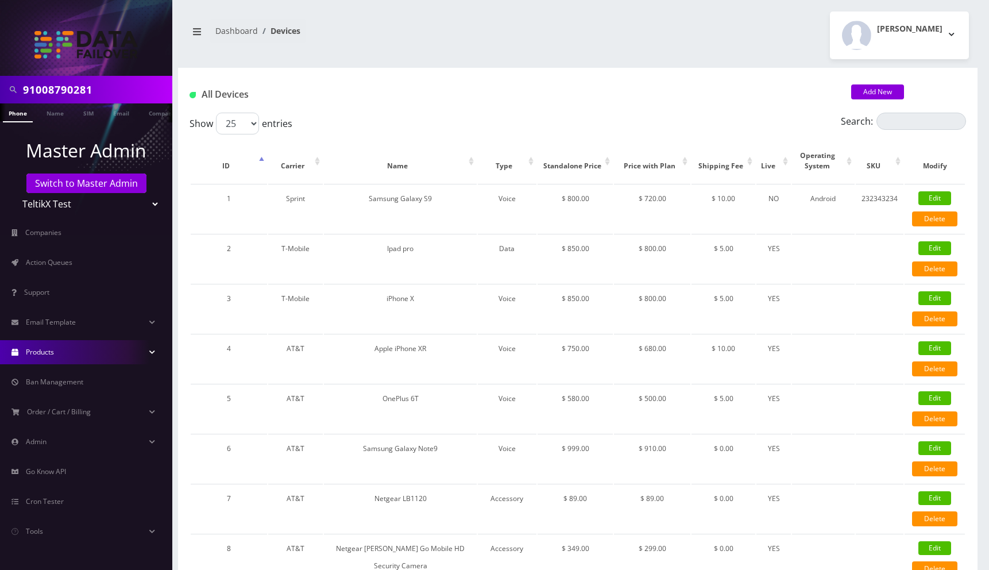
click at [60, 350] on link "Products" at bounding box center [86, 352] width 172 height 24
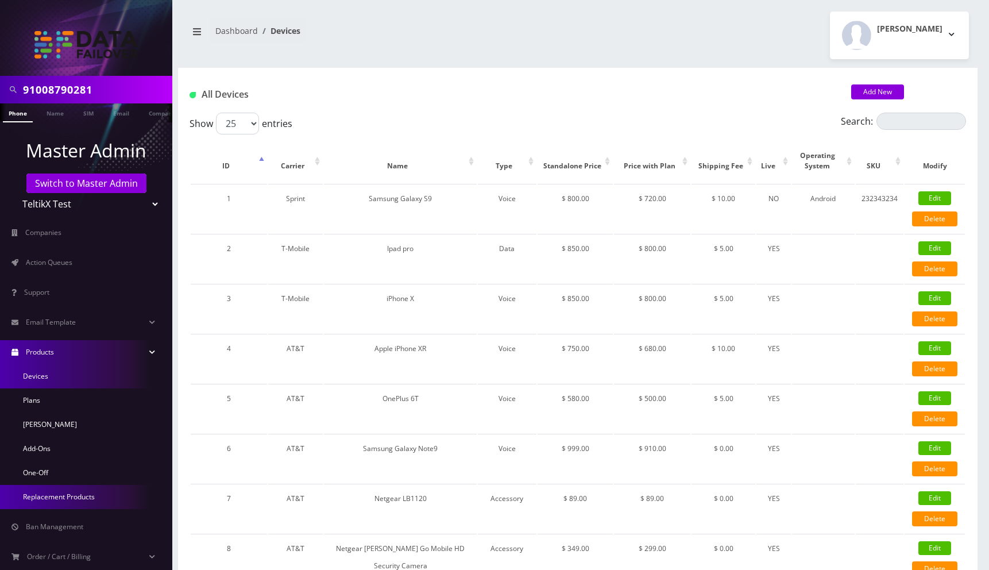
click at [48, 491] on link "Replacement Products" at bounding box center [86, 497] width 172 height 24
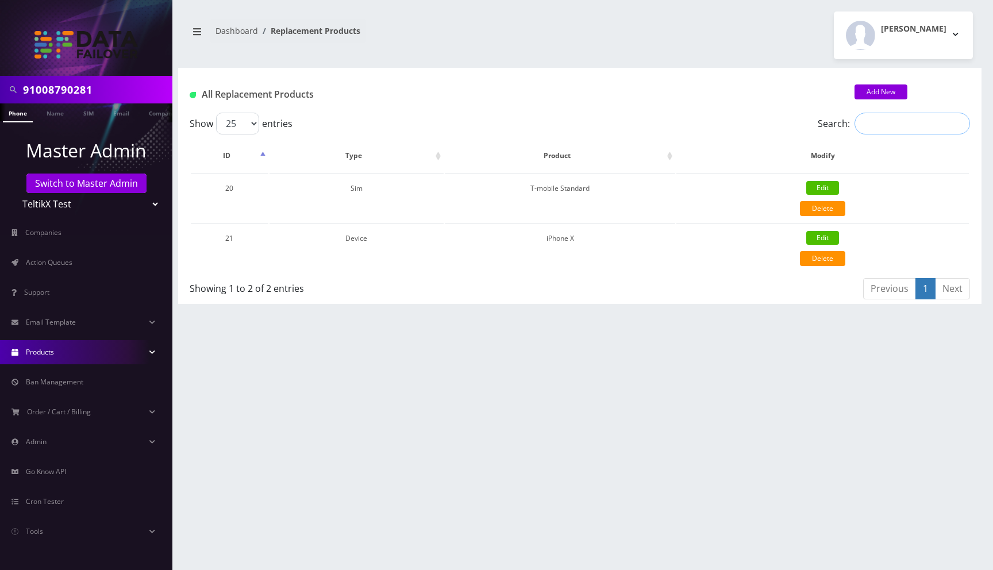
click at [881, 123] on input "Search:" at bounding box center [911, 124] width 115 height 22
type input "t-mo"
click at [665, 21] on div "[PERSON_NAME] Logout" at bounding box center [781, 35] width 402 height 48
click at [608, 44] on div "[PERSON_NAME] Logout" at bounding box center [781, 35] width 402 height 48
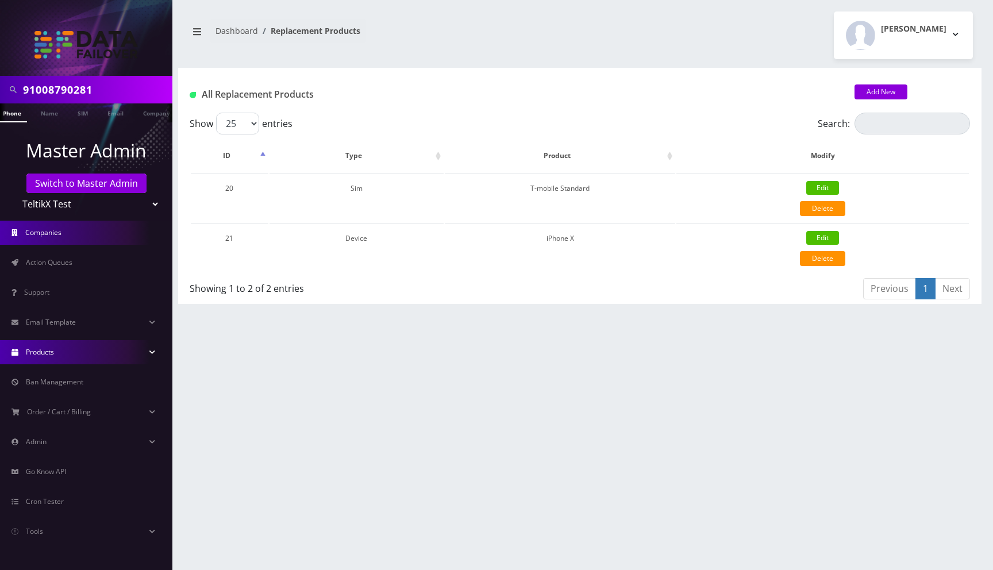
click at [78, 240] on link "Companies" at bounding box center [86, 233] width 172 height 24
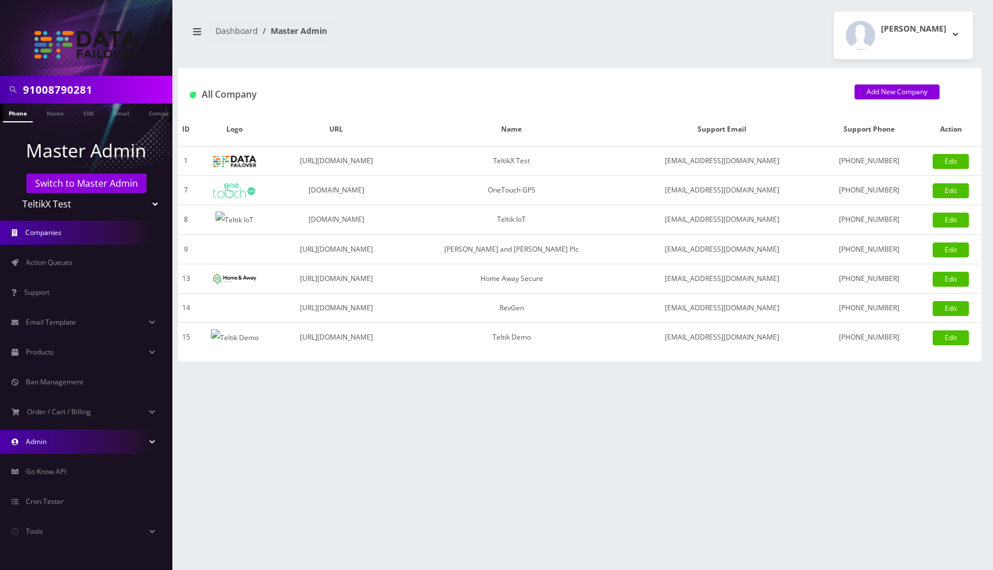
click at [38, 442] on span "Admin" at bounding box center [36, 442] width 21 height 10
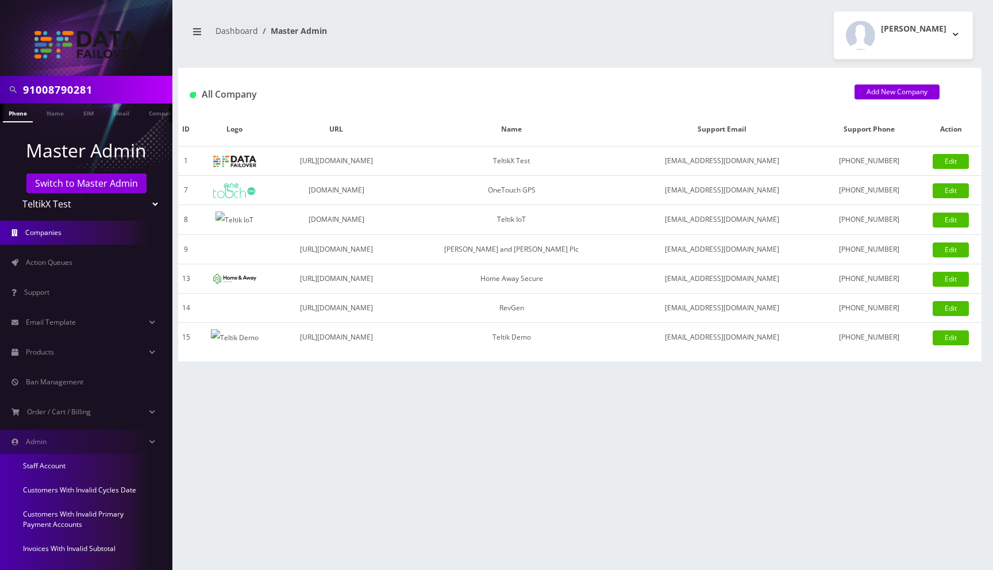
click at [40, 469] on link "Staff Account" at bounding box center [86, 466] width 172 height 24
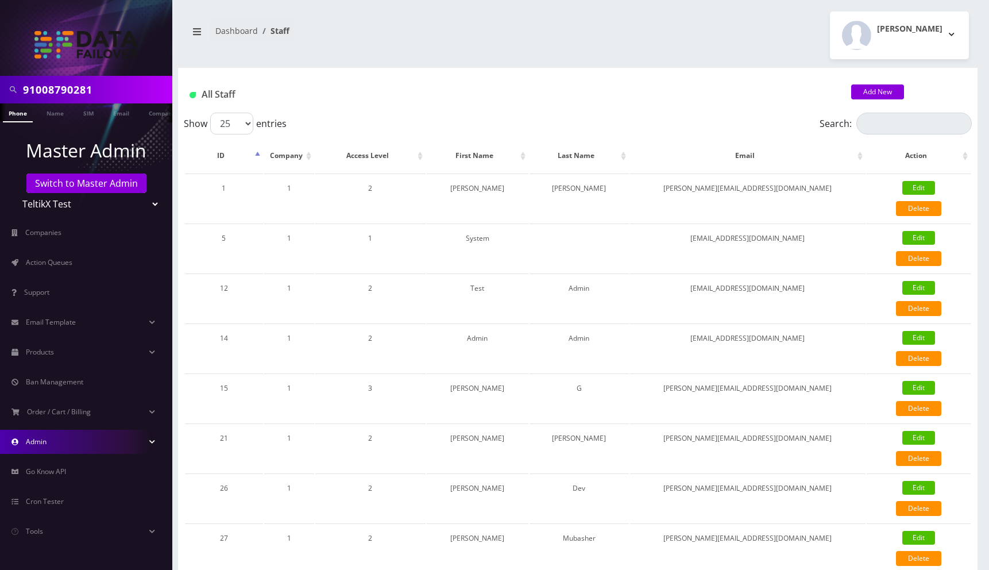
click at [630, 36] on div "[PERSON_NAME] Logout" at bounding box center [778, 35] width 400 height 48
drag, startPoint x: 639, startPoint y: 39, endPoint x: 696, endPoint y: 30, distance: 57.5
click at [639, 39] on div "[PERSON_NAME] Logout" at bounding box center [778, 35] width 400 height 48
click at [620, 32] on div "[PERSON_NAME] Logout" at bounding box center [778, 35] width 400 height 48
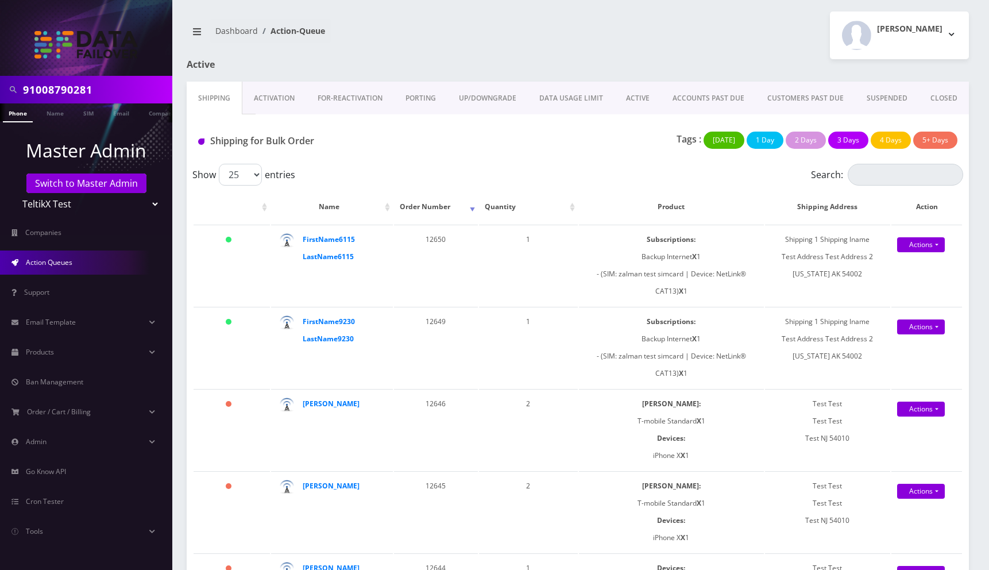
click at [519, 55] on div "Dashboard Action-Queue [PERSON_NAME] Logout" at bounding box center [578, 35] width 800 height 48
click at [641, 44] on div "Moshe Gorin Logout" at bounding box center [778, 35] width 400 height 48
click at [548, 39] on nav "Dashboard Action-Queue" at bounding box center [378, 35] width 383 height 33
drag, startPoint x: 647, startPoint y: 43, endPoint x: 647, endPoint y: 61, distance: 18.4
click at [647, 43] on div "Moshe Gorin Logout" at bounding box center [778, 35] width 400 height 48
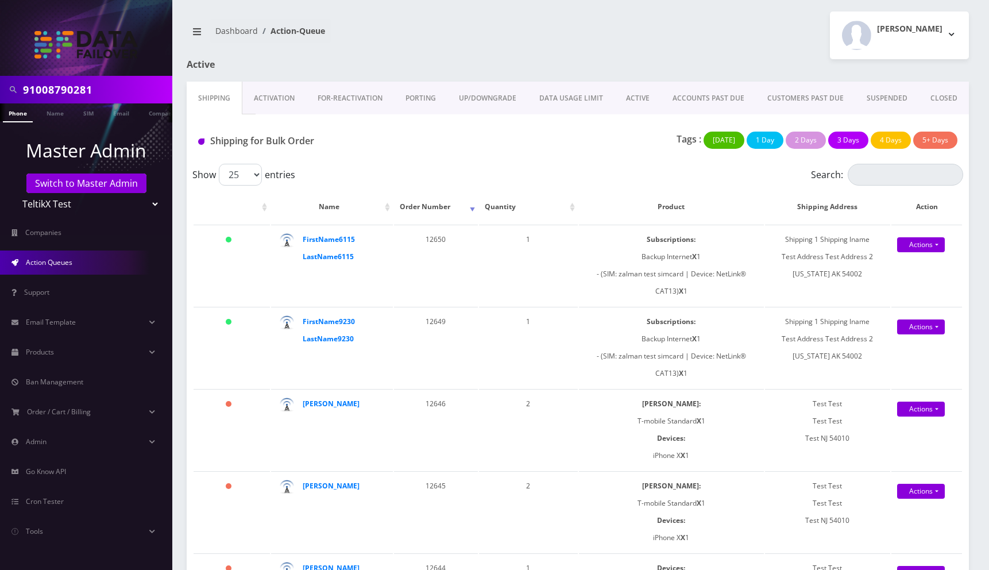
click at [731, 18] on div "Moshe Gorin Logout" at bounding box center [778, 35] width 400 height 48
click at [115, 93] on input "91008790281" at bounding box center [96, 90] width 147 height 22
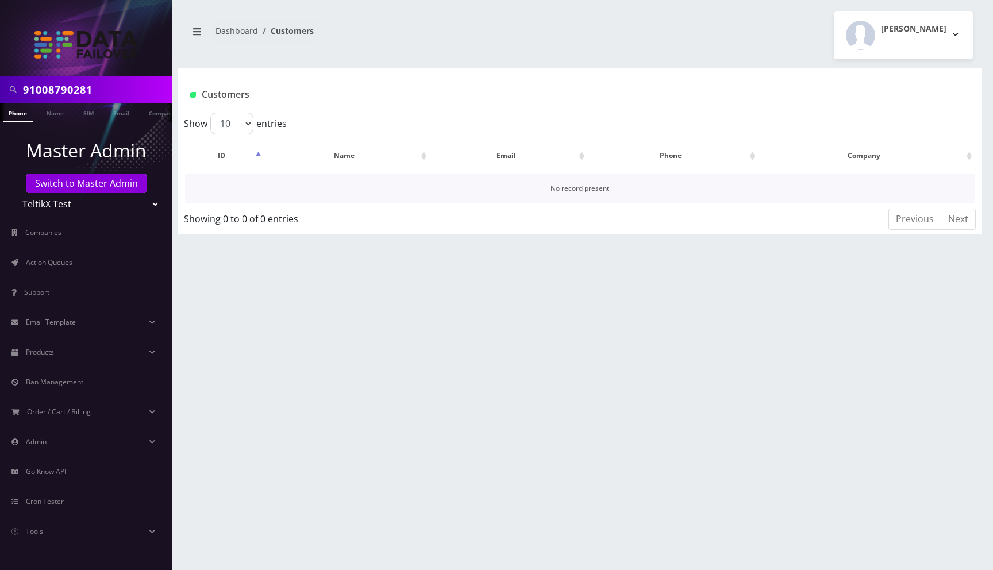
scroll to position [0, 6]
click at [86, 182] on link "Switch to Master Admin" at bounding box center [86, 184] width 120 height 20
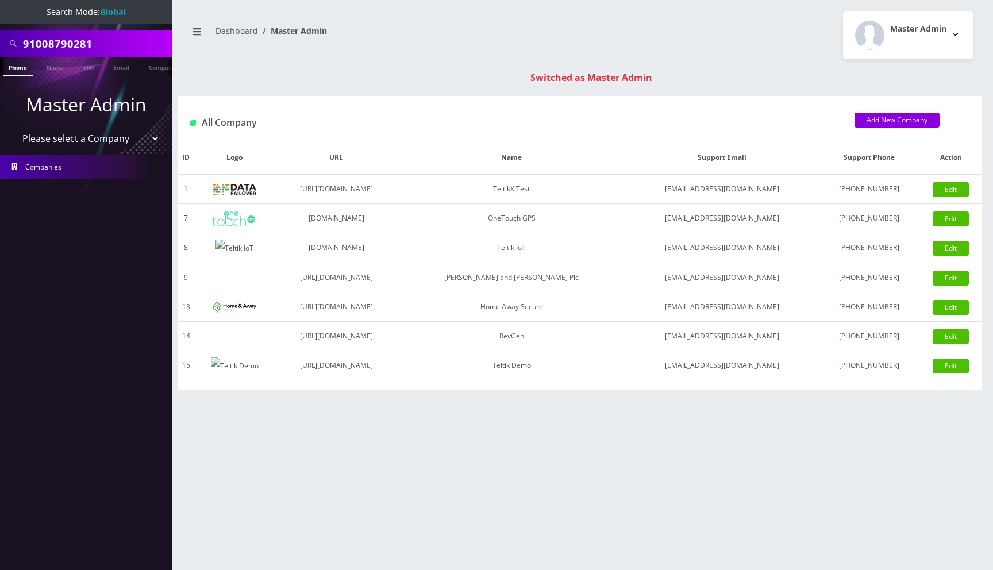
click at [104, 40] on input "91008790281" at bounding box center [96, 44] width 147 height 22
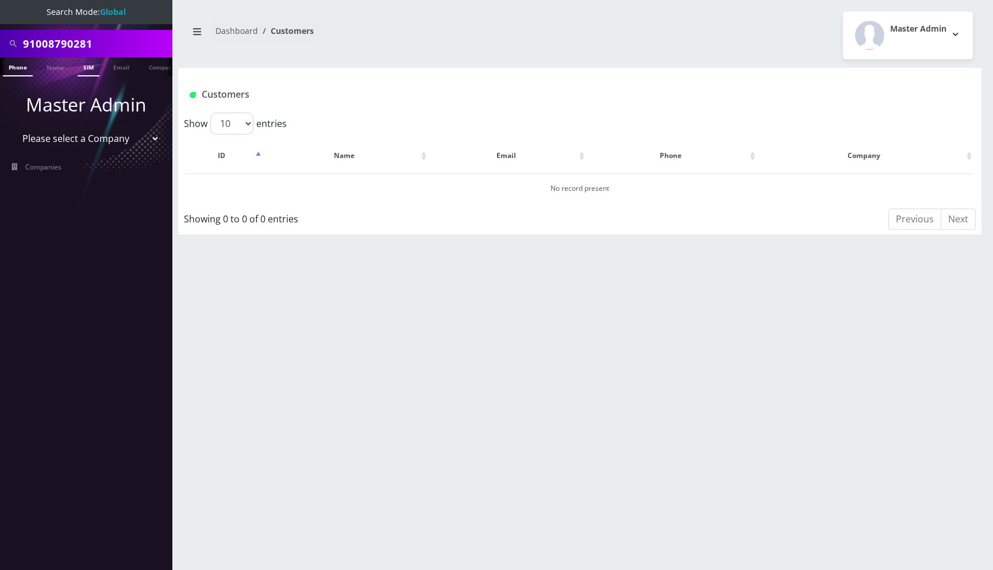
click at [95, 70] on link "SIM" at bounding box center [89, 66] width 22 height 19
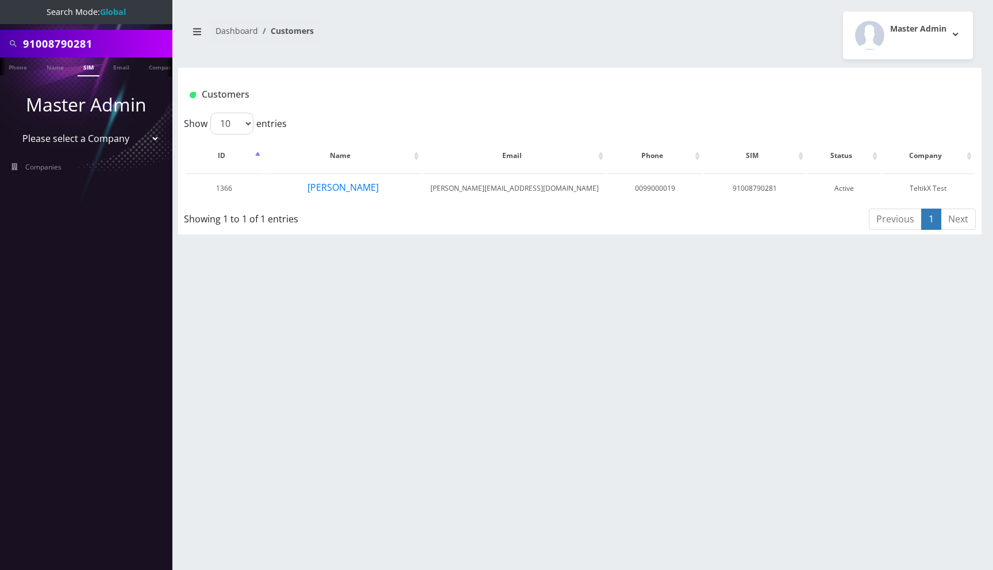
click at [598, 34] on div "Master Admin Logout" at bounding box center [781, 35] width 402 height 48
click at [21, 68] on link "Phone" at bounding box center [18, 66] width 30 height 19
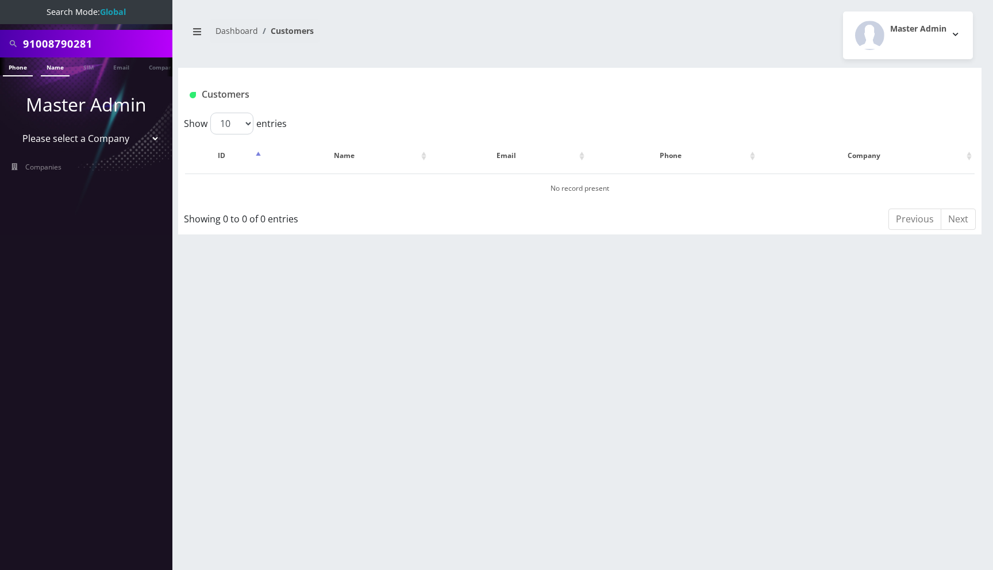
click at [61, 68] on link "Name" at bounding box center [55, 66] width 29 height 19
click at [90, 134] on select "Please select a Company TeltikX Test OneTouch GPS Teltik IoT [PERSON_NAME] and …" at bounding box center [86, 139] width 147 height 22
select select "1"
click at [13, 128] on select "Please select a Company TeltikX Test OneTouch GPS Teltik IoT Hale and Serrano P…" at bounding box center [86, 139] width 147 height 22
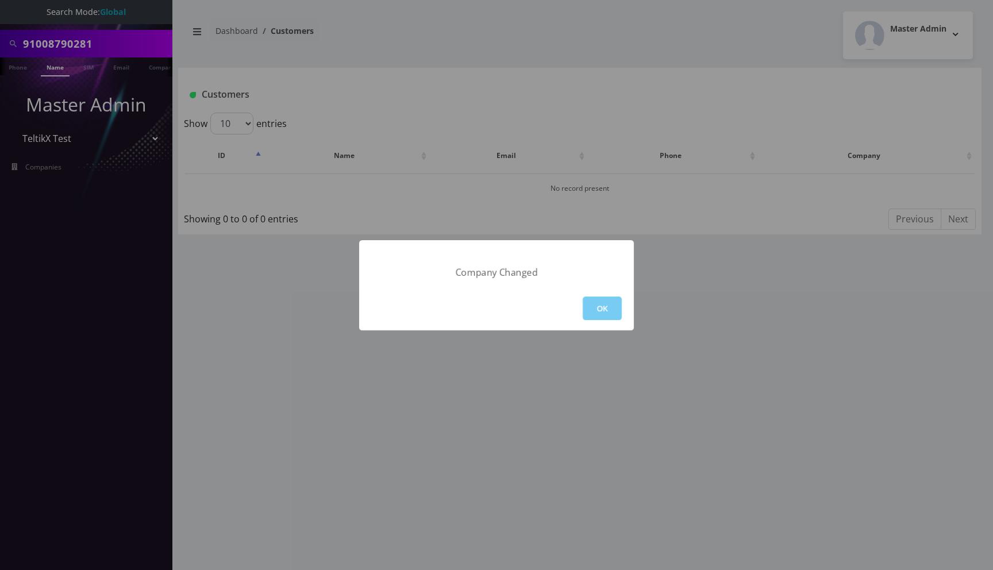
click at [607, 305] on button "OK" at bounding box center [602, 308] width 39 height 24
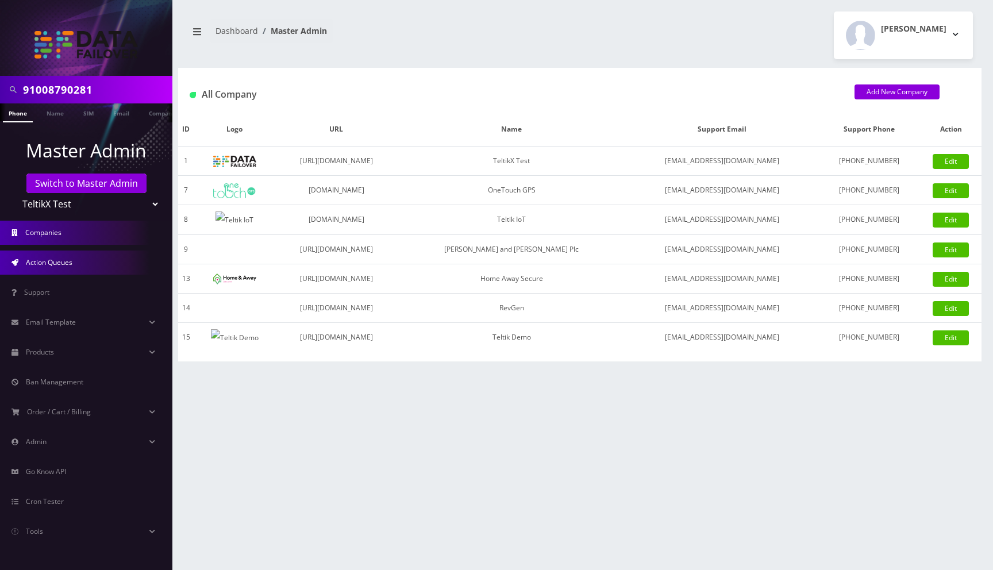
click at [115, 272] on link "Action Queues" at bounding box center [86, 262] width 172 height 24
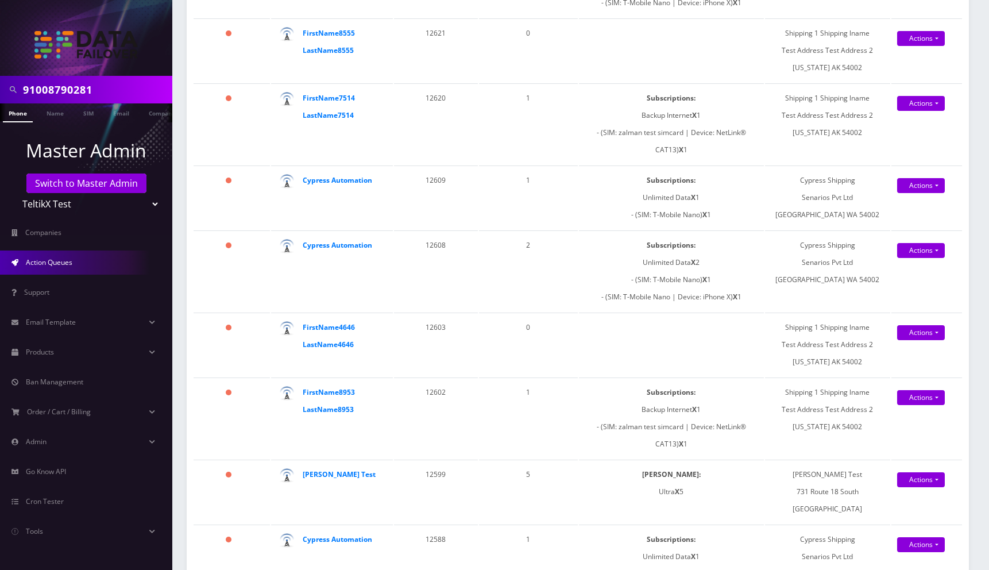
scroll to position [1340, 0]
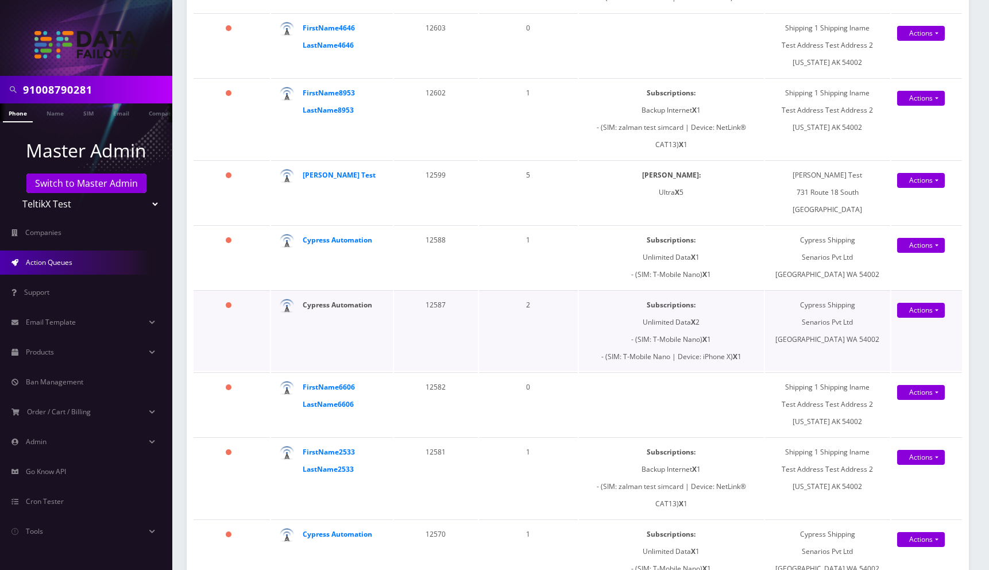
click at [333, 302] on strong "Cypress Automation" at bounding box center [338, 305] width 70 height 10
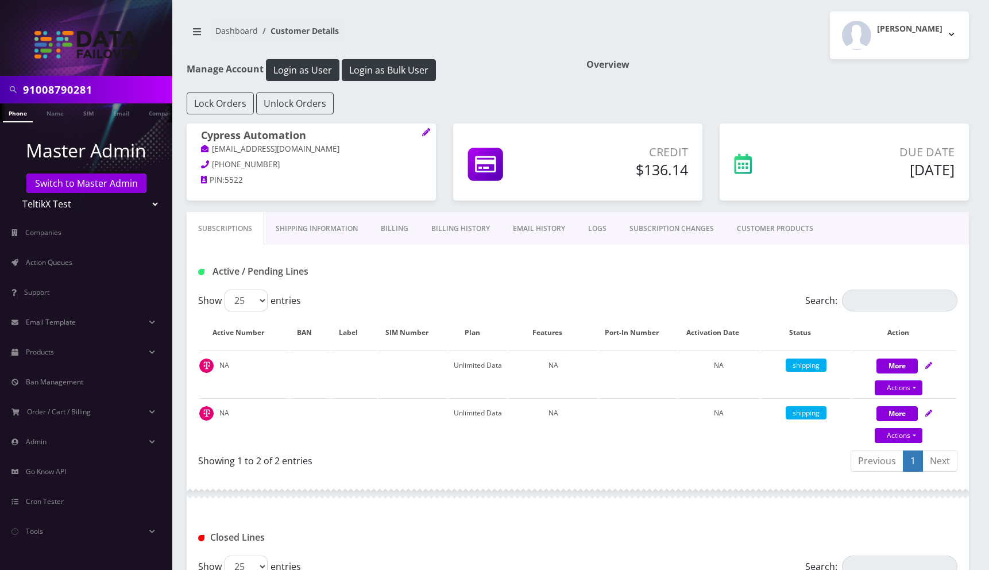
click at [745, 16] on div "[PERSON_NAME] Logout" at bounding box center [778, 35] width 400 height 48
